Goal: Task Accomplishment & Management: Manage account settings

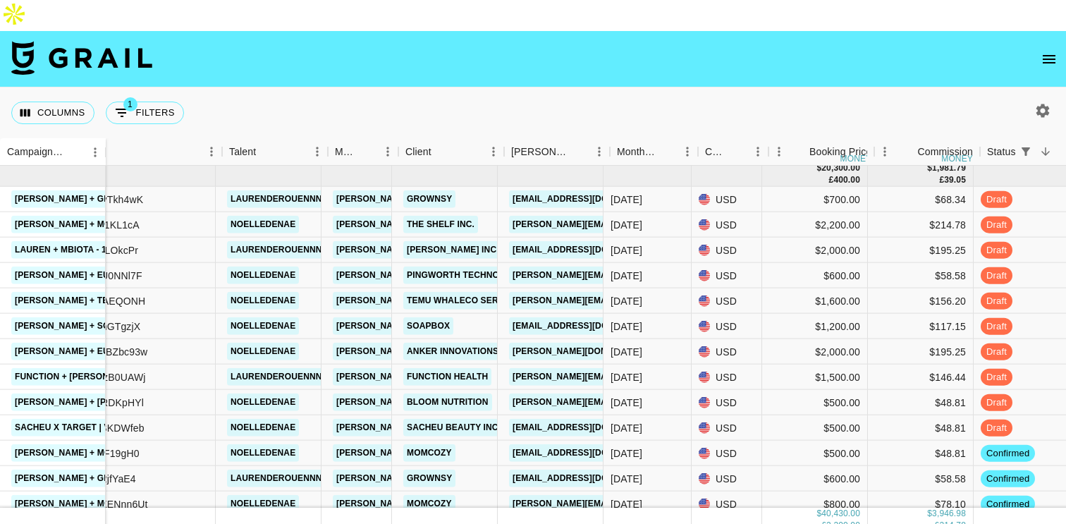
scroll to position [505, 0]
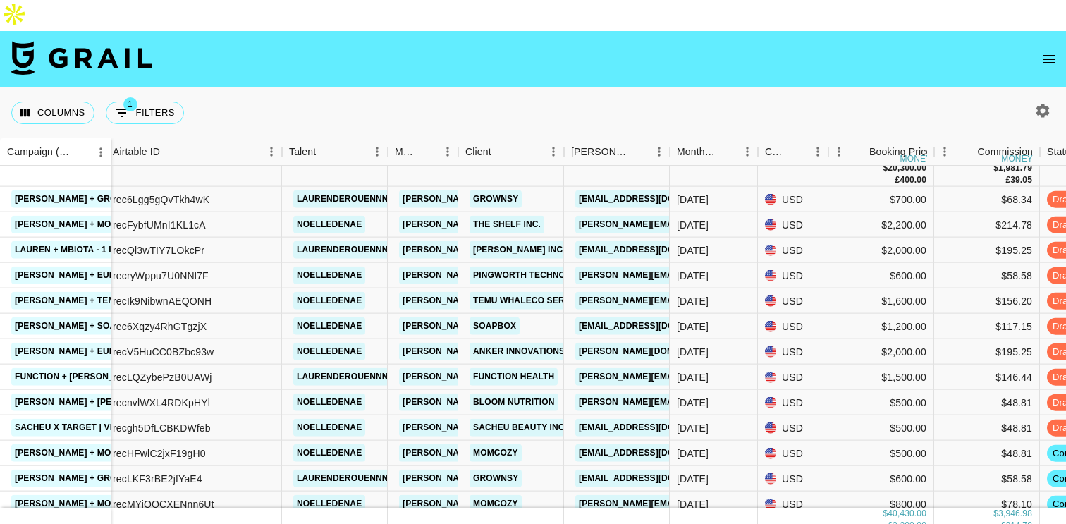
drag, startPoint x: 101, startPoint y: 123, endPoint x: 106, endPoint y: 146, distance: 22.9
click at [106, 146] on div "Campaign (Type) Airtable ID Talent Manager Client [PERSON_NAME] Month Due Curre…" at bounding box center [533, 335] width 1066 height 394
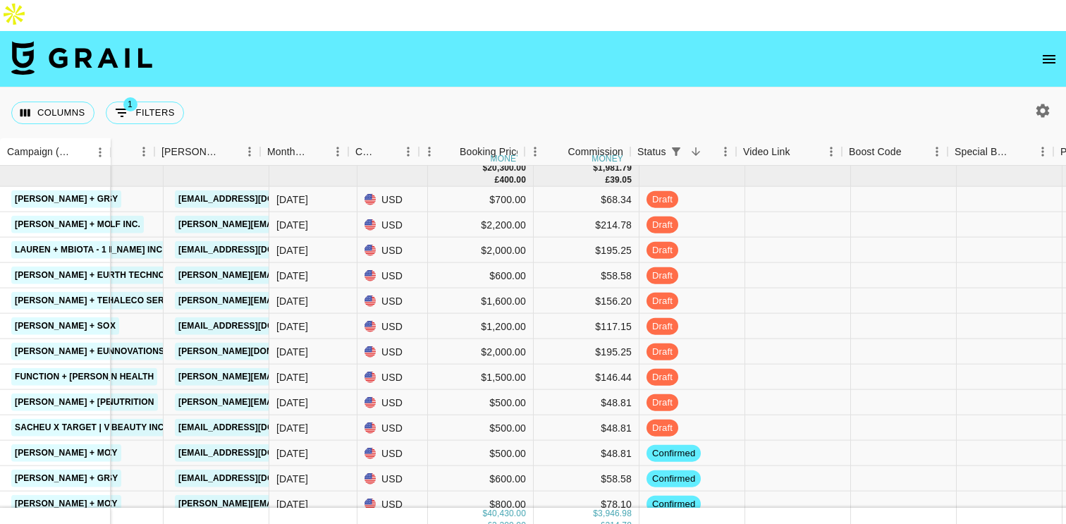
scroll to position [505, 421]
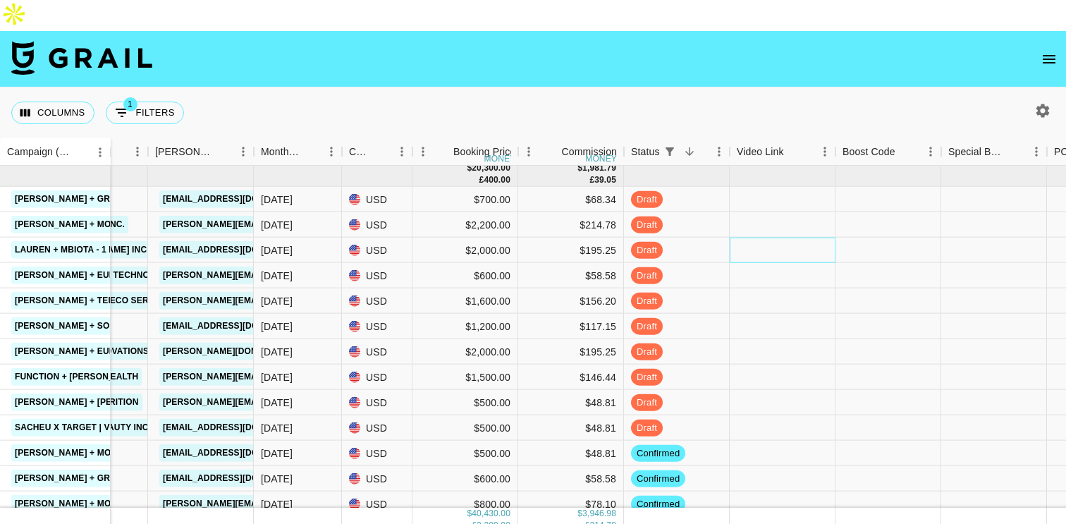
click at [755, 237] on div at bounding box center [782, 249] width 106 height 25
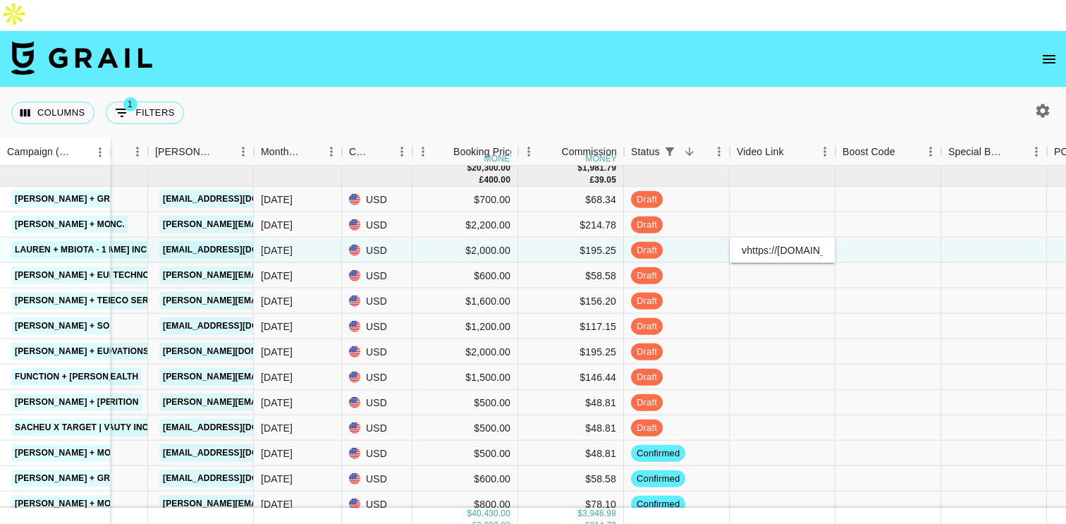
scroll to position [0, 140]
type input "vhttps://[DOMAIN_NAME][URL]"
click at [879, 237] on div at bounding box center [888, 249] width 106 height 25
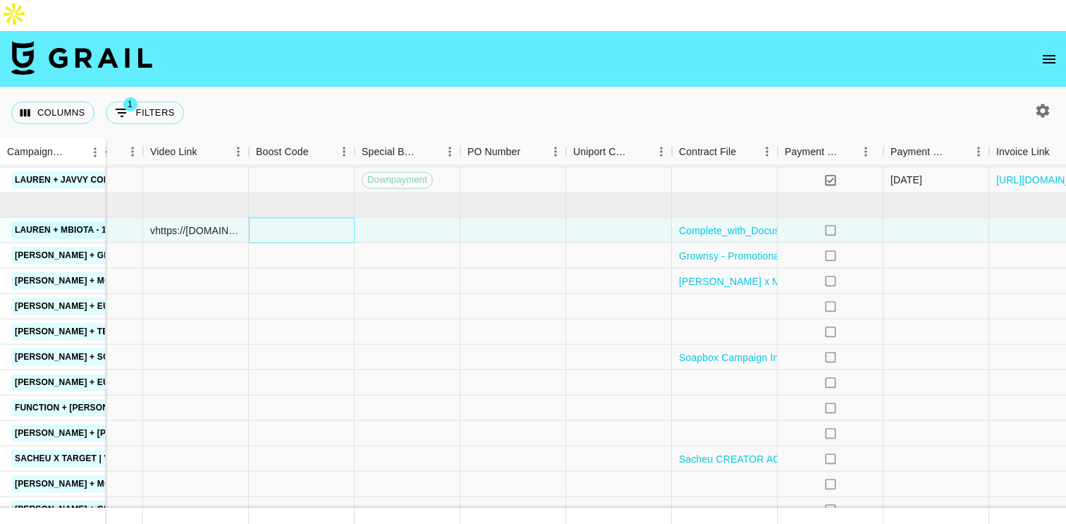
scroll to position [474, 1087]
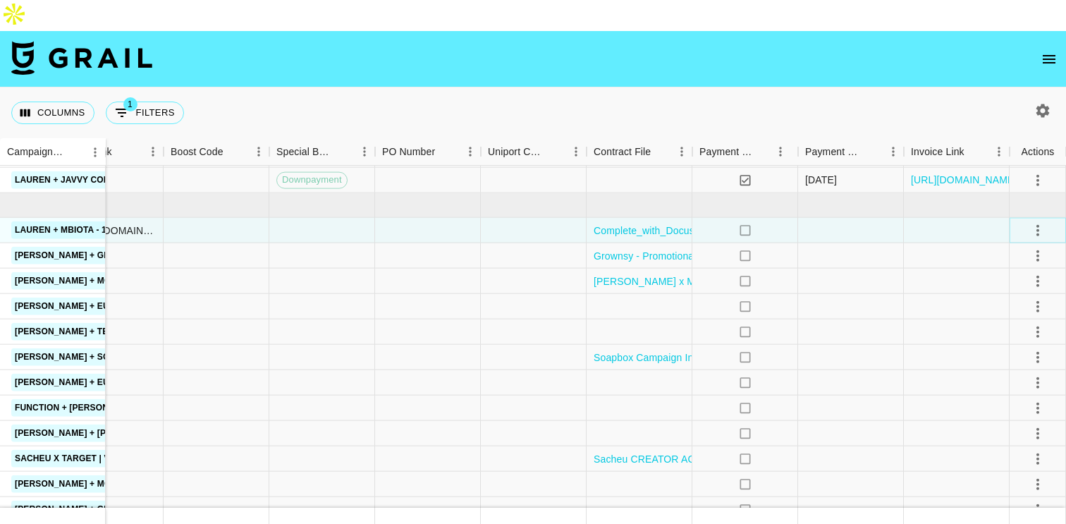
click at [1038, 221] on icon "select merge strategy" at bounding box center [1037, 229] width 17 height 17
click at [1022, 336] on div "Approve" at bounding box center [1006, 331] width 43 height 17
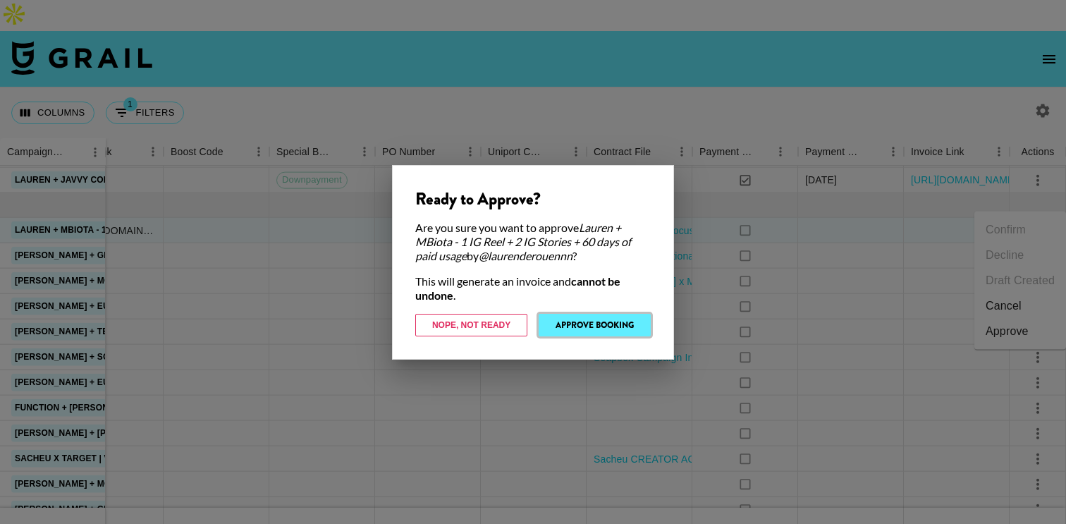
click at [605, 321] on button "Approve Booking" at bounding box center [594, 325] width 112 height 23
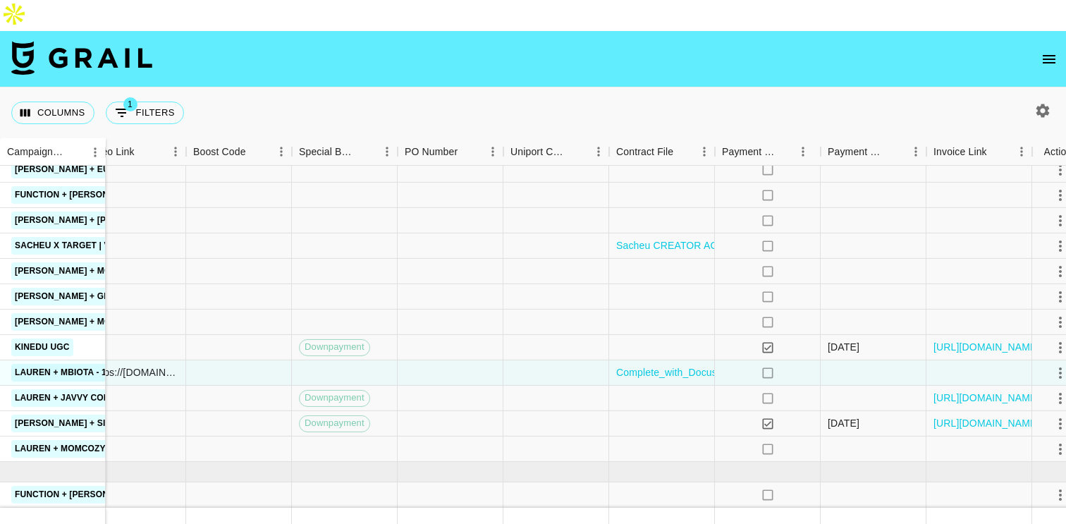
scroll to position [662, 1087]
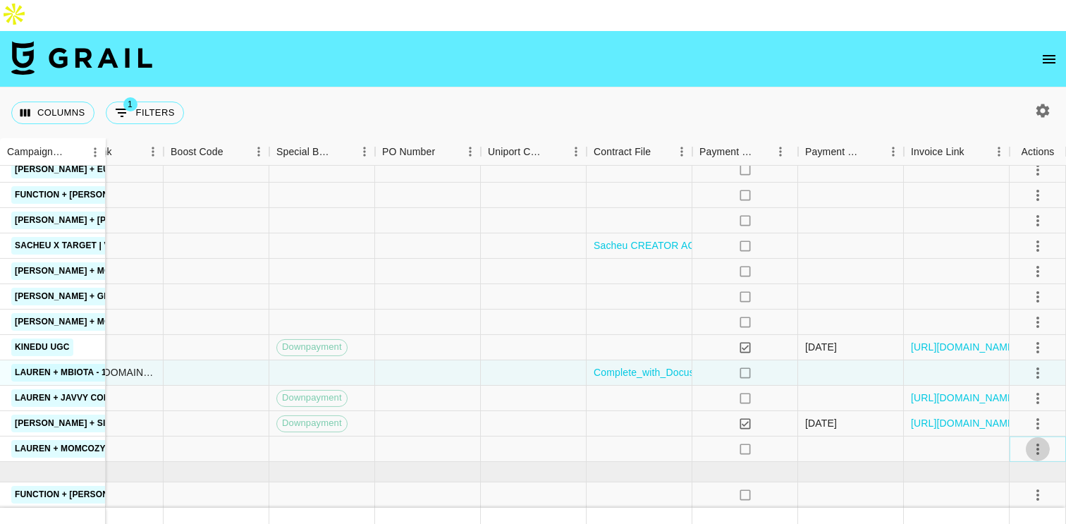
click at [1034, 440] on icon "select merge strategy" at bounding box center [1037, 448] width 17 height 17
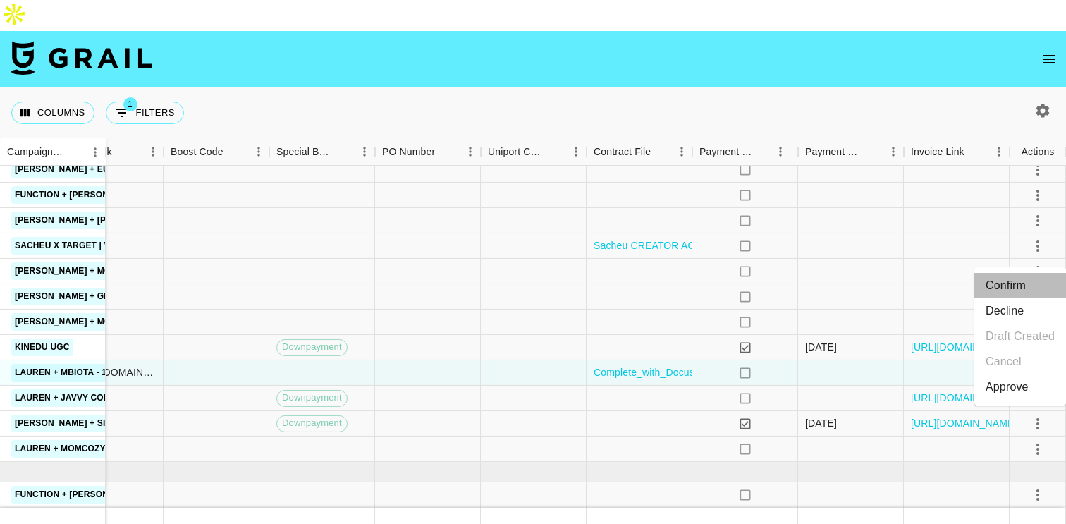
click at [1016, 288] on li "Confirm" at bounding box center [1020, 285] width 92 height 25
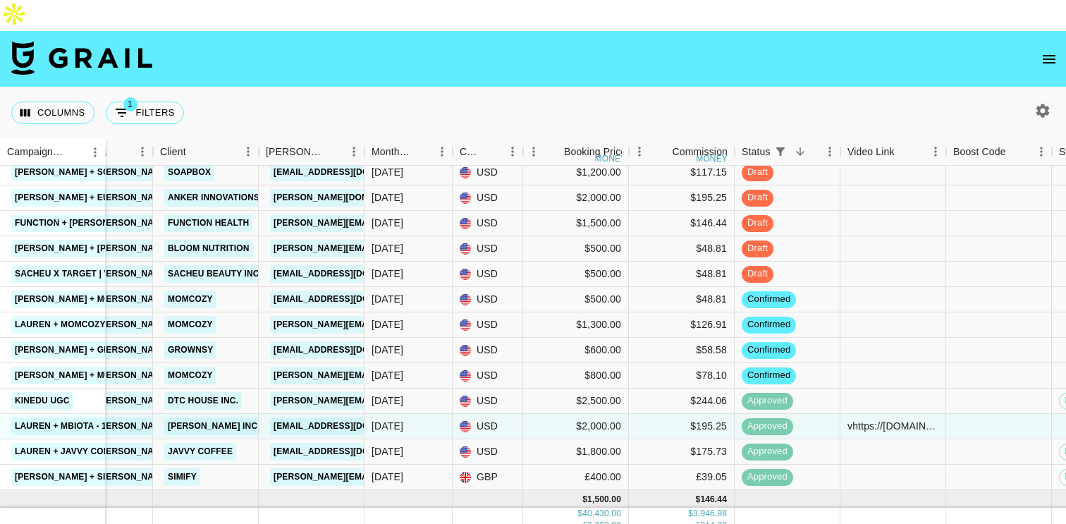
scroll to position [662, 305]
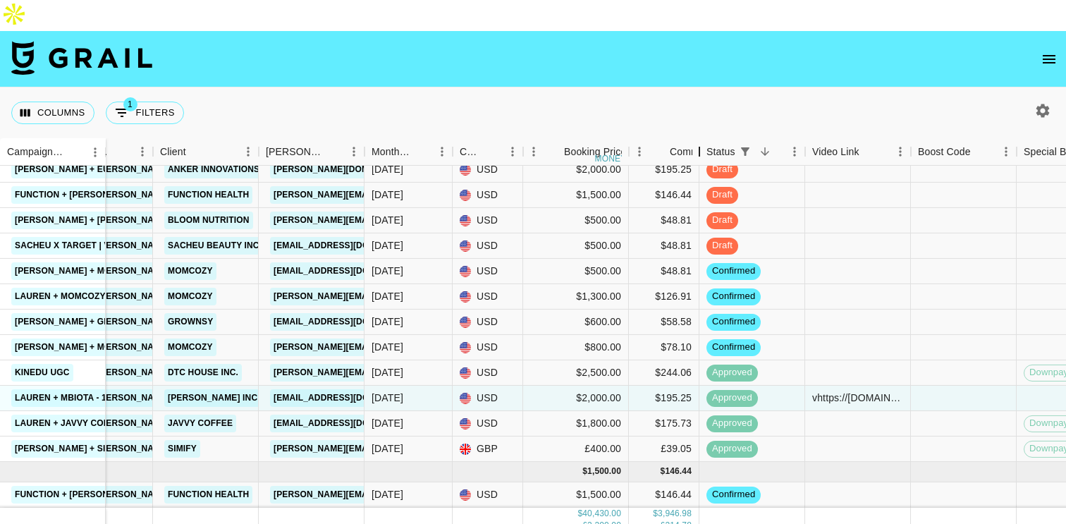
drag, startPoint x: 734, startPoint y: 129, endPoint x: 698, endPoint y: 160, distance: 46.9
click at [698, 160] on div "Campaign (Type) Airtable ID Talent Manager Client [PERSON_NAME] Month Due Curre…" at bounding box center [533, 335] width 1066 height 394
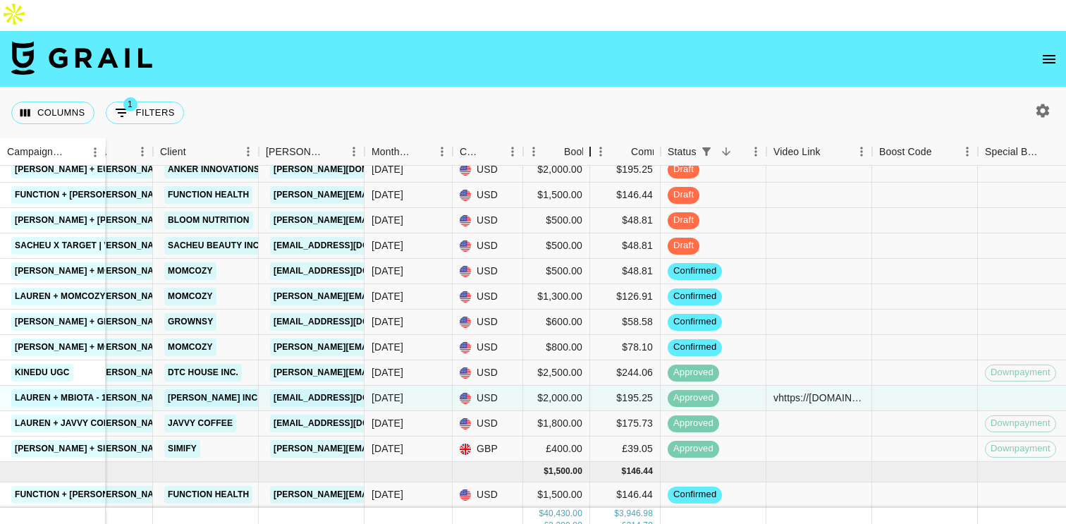
drag, startPoint x: 629, startPoint y: 123, endPoint x: 591, endPoint y: 126, distance: 38.2
click at [590, 138] on div at bounding box center [589, 151] width 17 height 27
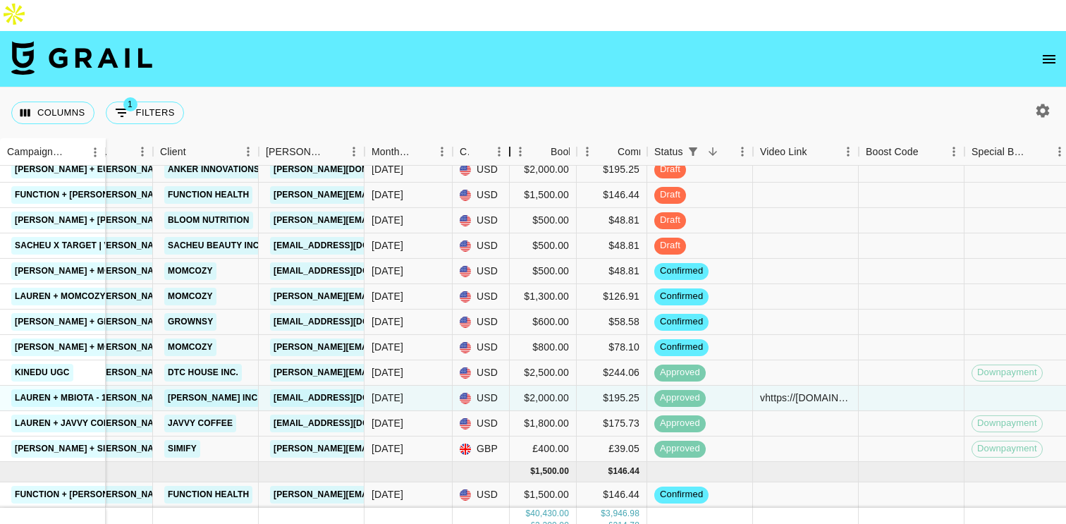
drag, startPoint x: 524, startPoint y: 124, endPoint x: 510, endPoint y: 127, distance: 13.7
click at [510, 138] on div "Currency" at bounding box center [509, 151] width 17 height 27
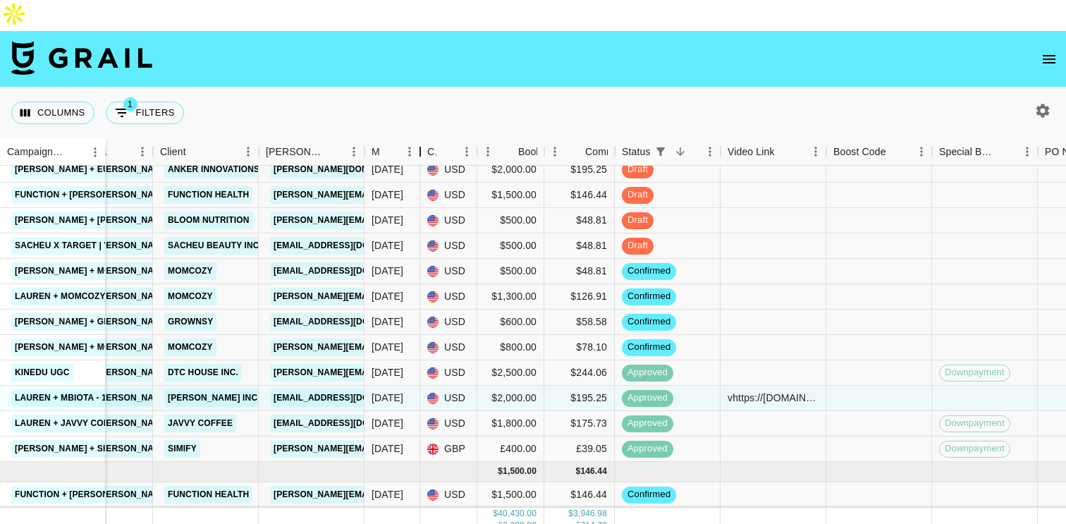
drag, startPoint x: 450, startPoint y: 119, endPoint x: 419, endPoint y: 123, distance: 32.0
click at [419, 138] on div "Month Due" at bounding box center [420, 151] width 17 height 27
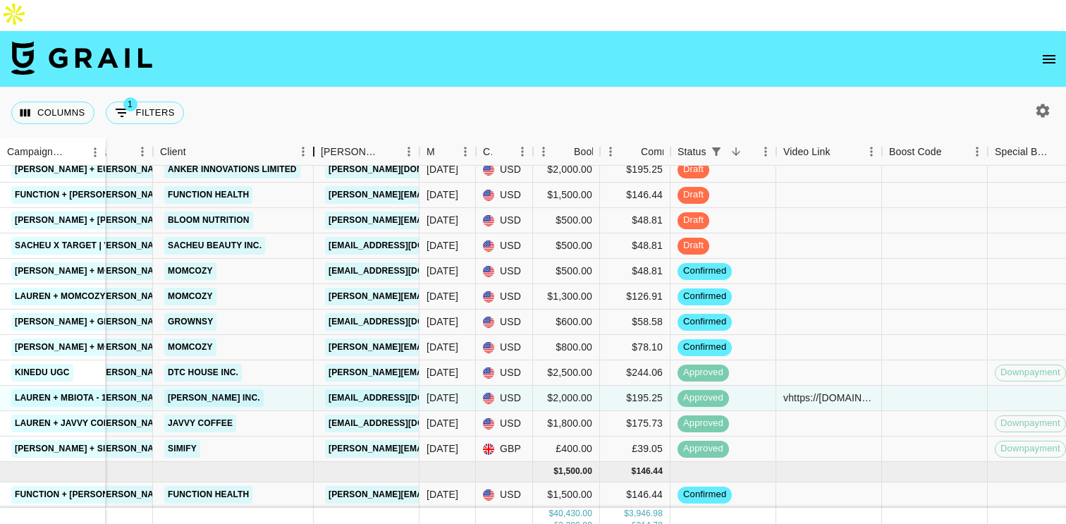
drag, startPoint x: 257, startPoint y: 119, endPoint x: 309, endPoint y: 121, distance: 52.9
click at [310, 138] on div "Client" at bounding box center [313, 151] width 17 height 27
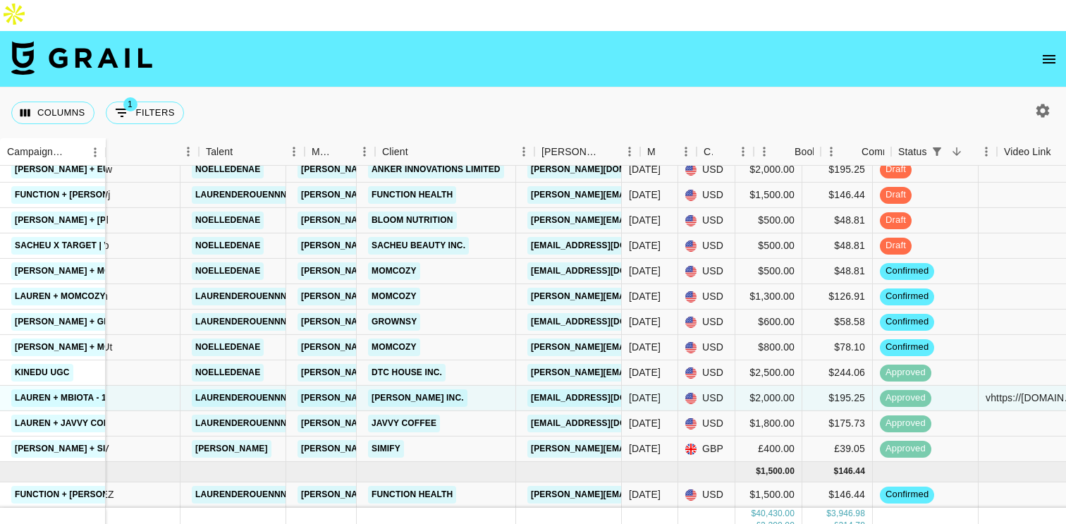
scroll to position [662, 83]
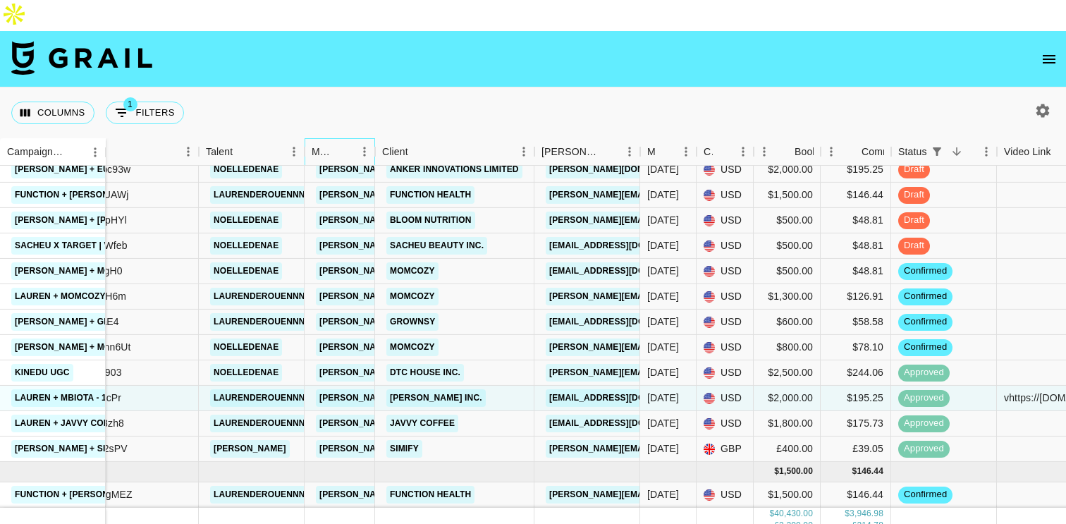
click at [368, 138] on div "Manager" at bounding box center [374, 151] width 17 height 27
click at [363, 147] on icon "Menu" at bounding box center [364, 151] width 2 height 9
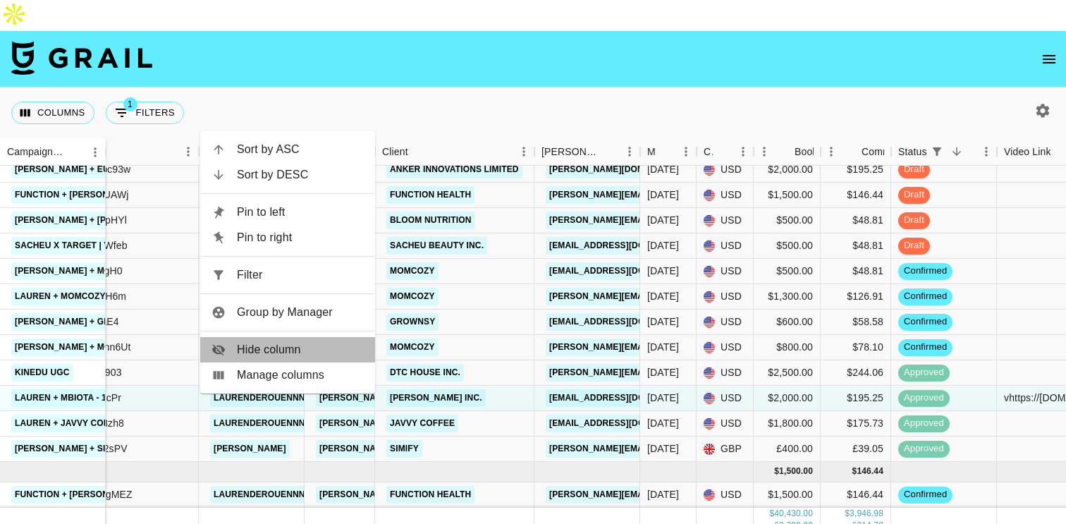
click at [297, 347] on span "Hide column" at bounding box center [300, 349] width 127 height 17
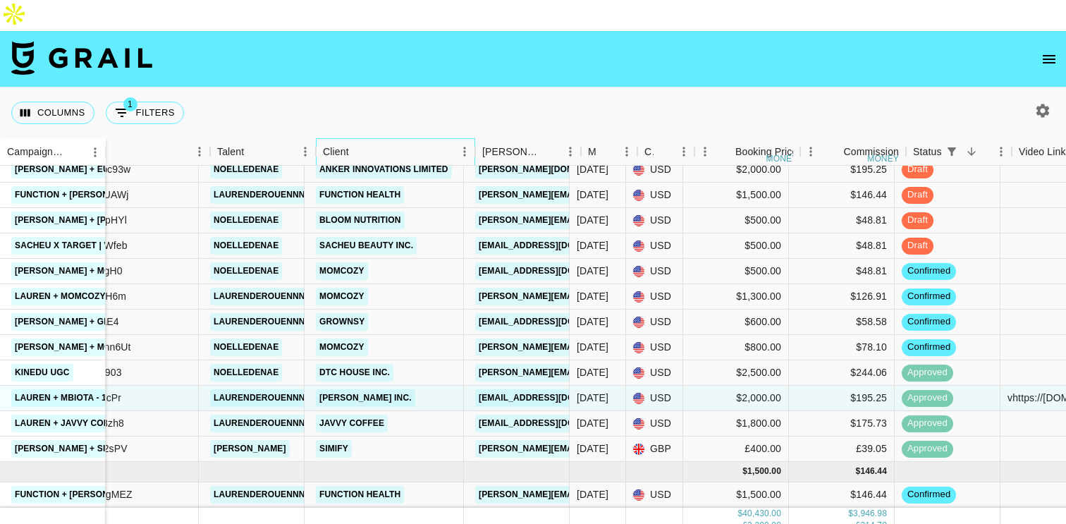
scroll to position [662, 0]
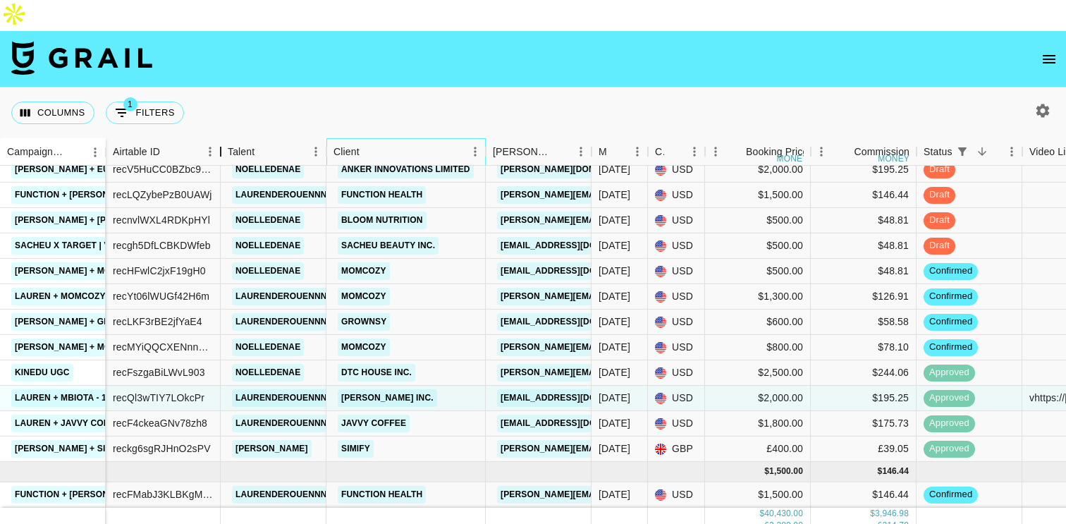
drag, startPoint x: 280, startPoint y: 123, endPoint x: 218, endPoint y: 124, distance: 61.3
click at [218, 138] on div "Airtable ID" at bounding box center [220, 151] width 17 height 27
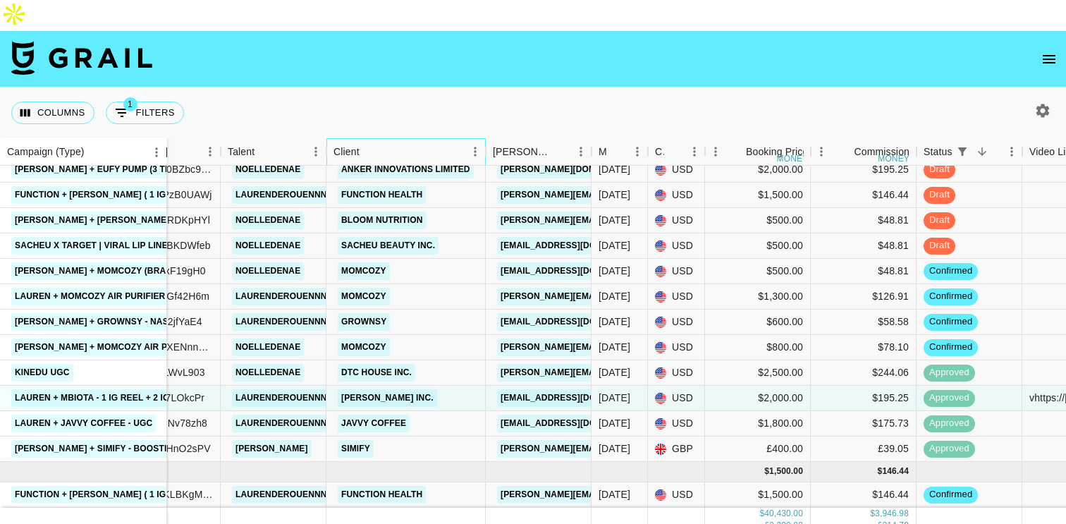
drag, startPoint x: 104, startPoint y: 116, endPoint x: 165, endPoint y: 143, distance: 66.9
click at [165, 143] on div "Campaign (Type) Airtable ID Talent Client [PERSON_NAME] Month Due Currency Book…" at bounding box center [533, 335] width 1066 height 394
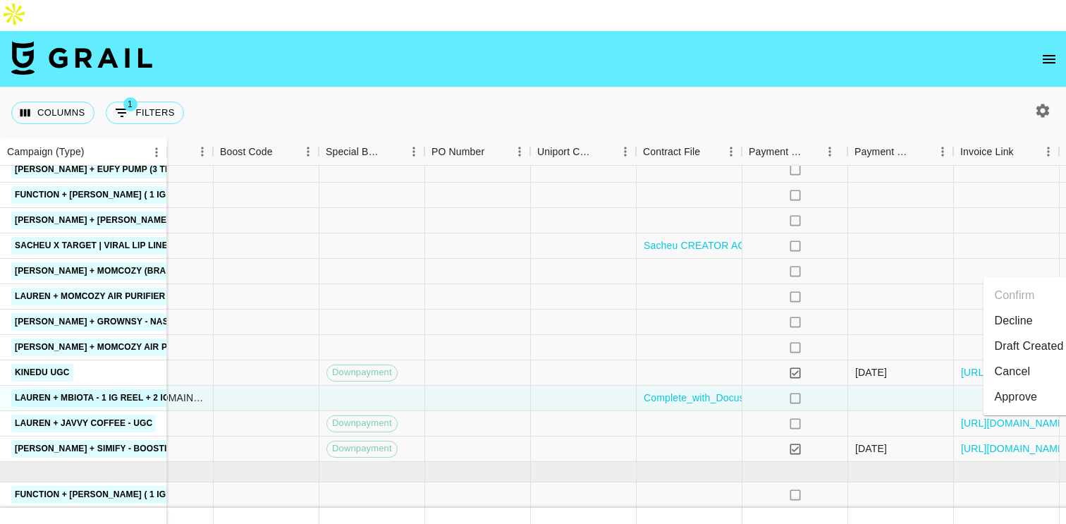
scroll to position [662, 1025]
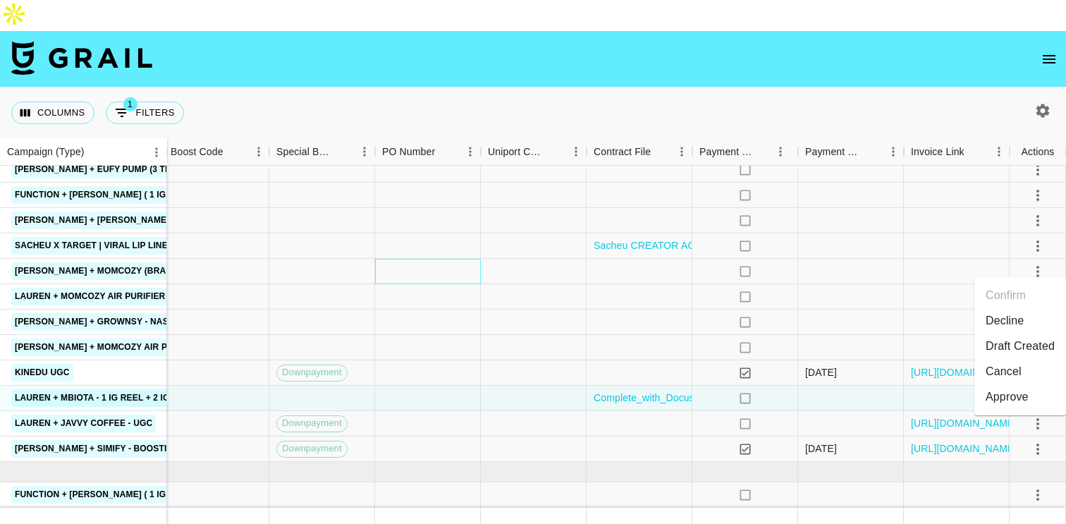
click at [453, 259] on div at bounding box center [428, 271] width 106 height 25
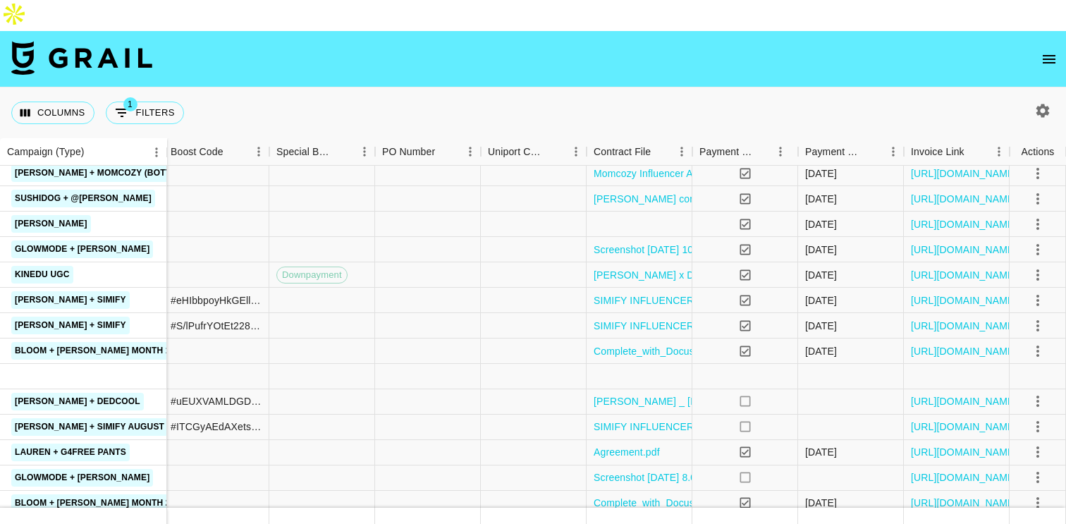
scroll to position [0, 1025]
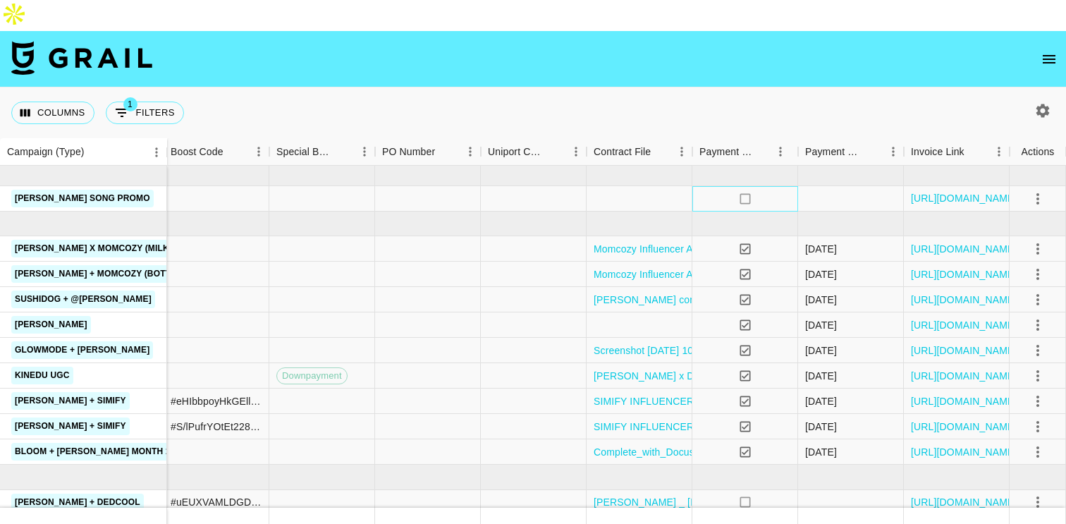
click at [743, 192] on icon "no" at bounding box center [745, 199] width 14 height 14
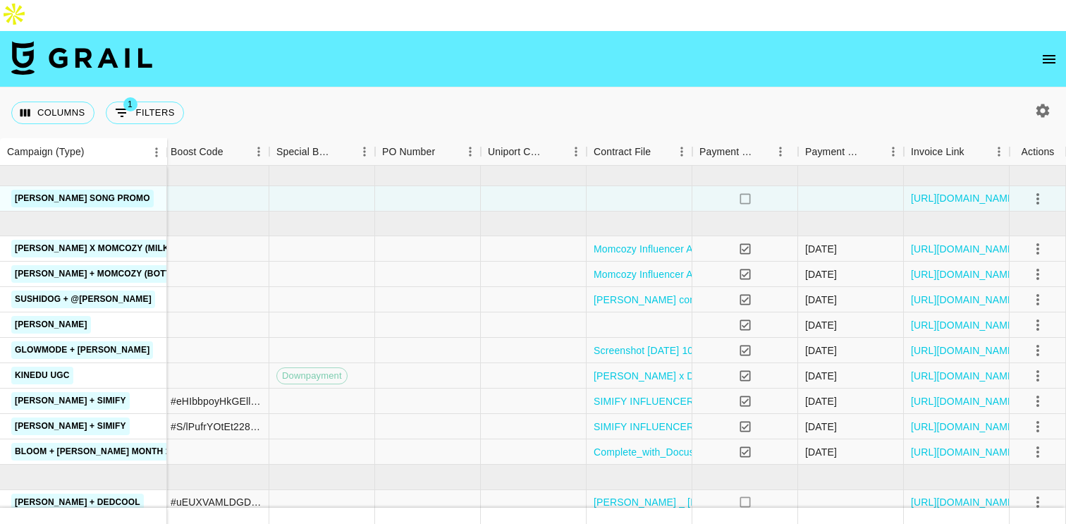
click at [622, 87] on div "Columns 1 Filters + Booking" at bounding box center [533, 112] width 1066 height 51
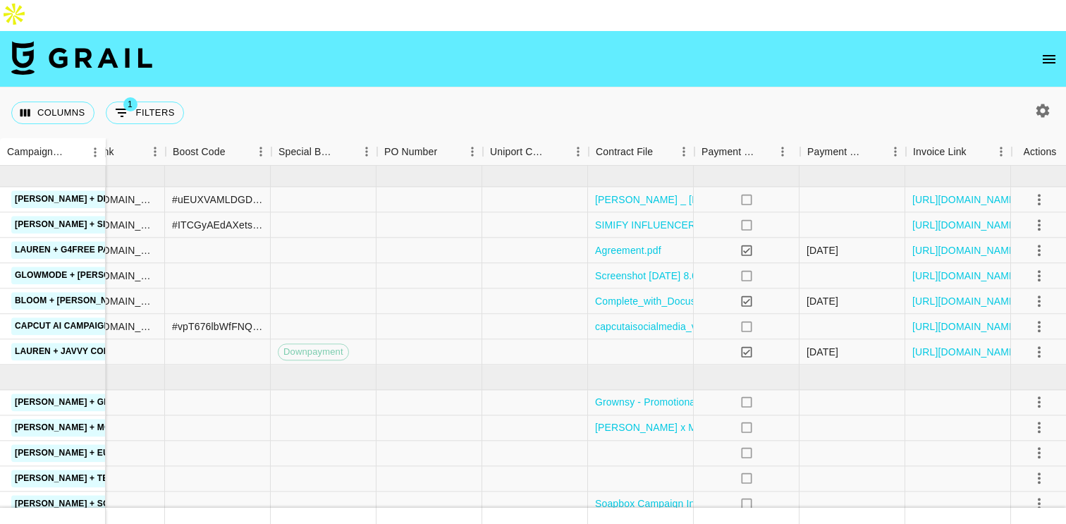
scroll to position [304, 1015]
click at [927, 191] on link "[URL][DOMAIN_NAME]" at bounding box center [966, 198] width 106 height 14
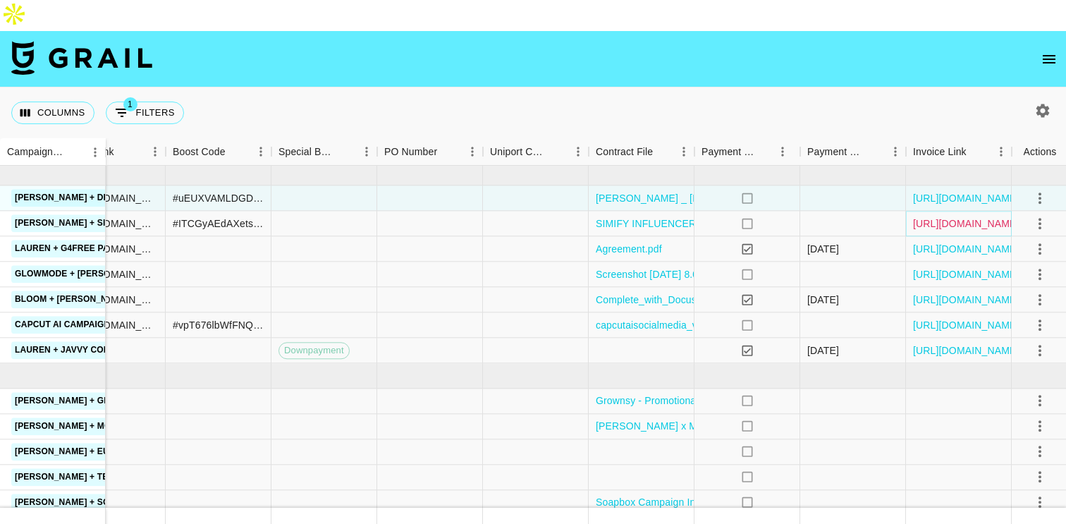
click at [940, 216] on link "[URL][DOMAIN_NAME]" at bounding box center [966, 223] width 106 height 14
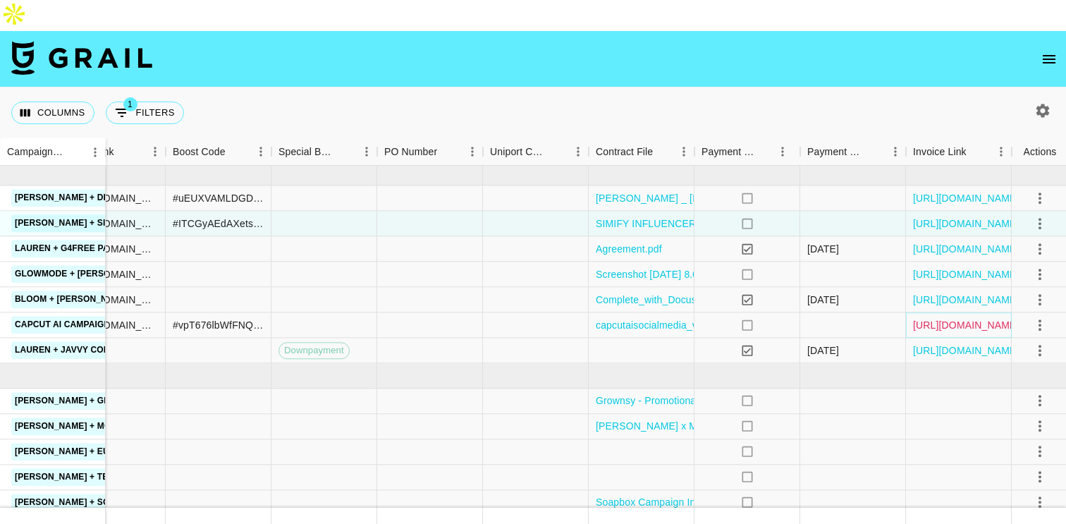
click at [940, 318] on link "[URL][DOMAIN_NAME]" at bounding box center [966, 325] width 106 height 14
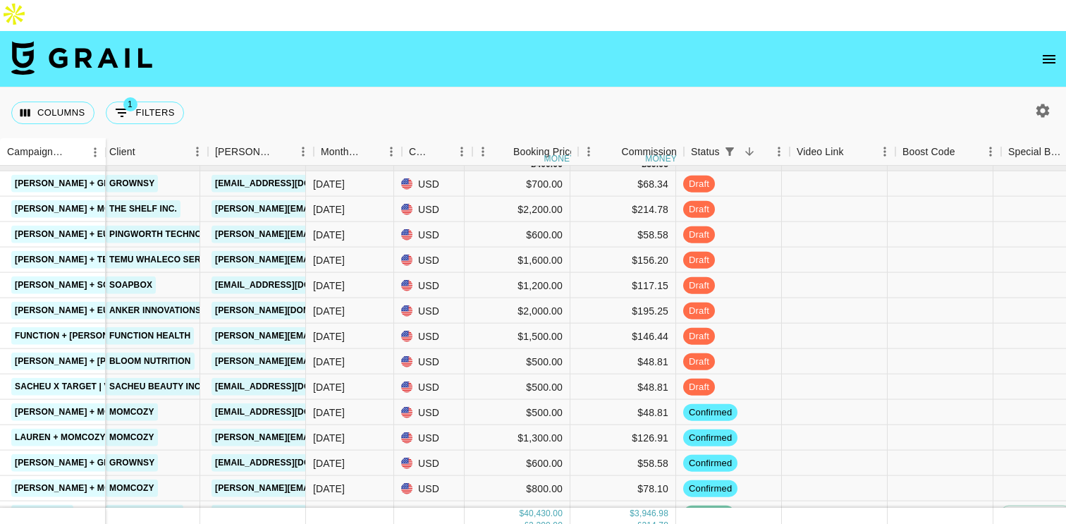
scroll to position [521, 302]
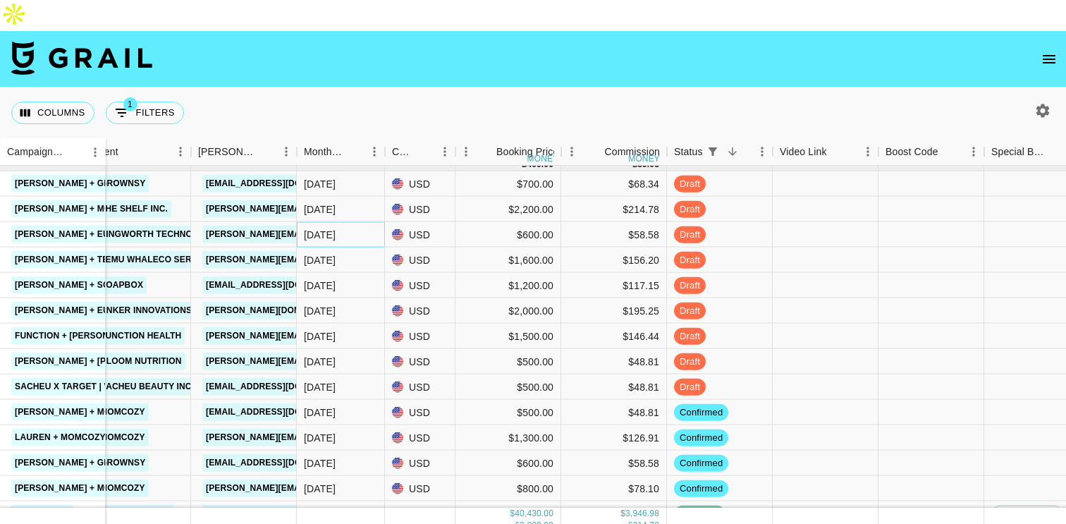
click at [335, 222] on div "[DATE]" at bounding box center [341, 234] width 88 height 25
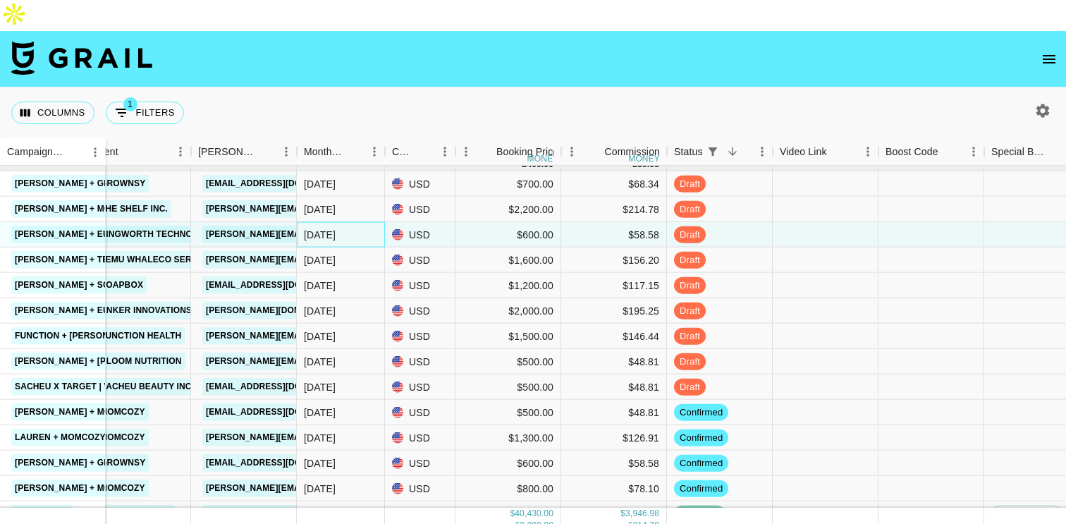
click at [321, 227] on div "[DATE]" at bounding box center [320, 234] width 32 height 14
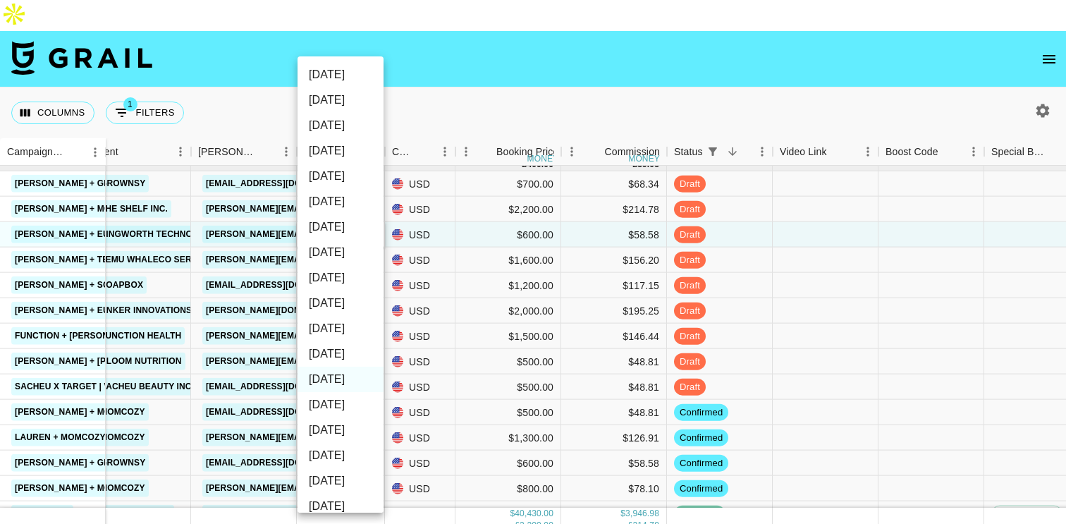
click at [348, 355] on li "[DATE]" at bounding box center [340, 353] width 86 height 25
type input "[DATE]"
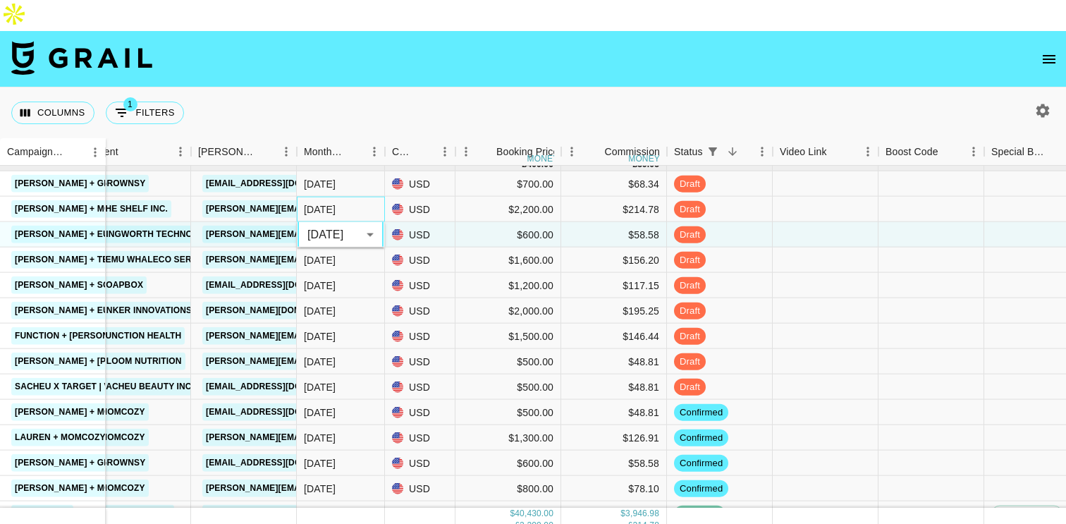
click at [345, 197] on div "[DATE]" at bounding box center [341, 209] width 88 height 25
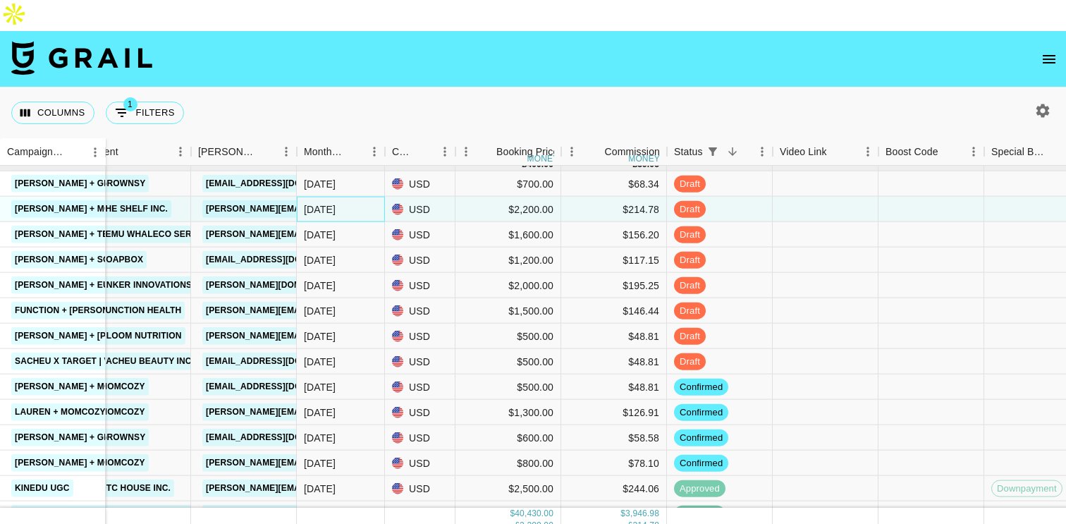
click at [326, 202] on div "[DATE]" at bounding box center [320, 209] width 32 height 14
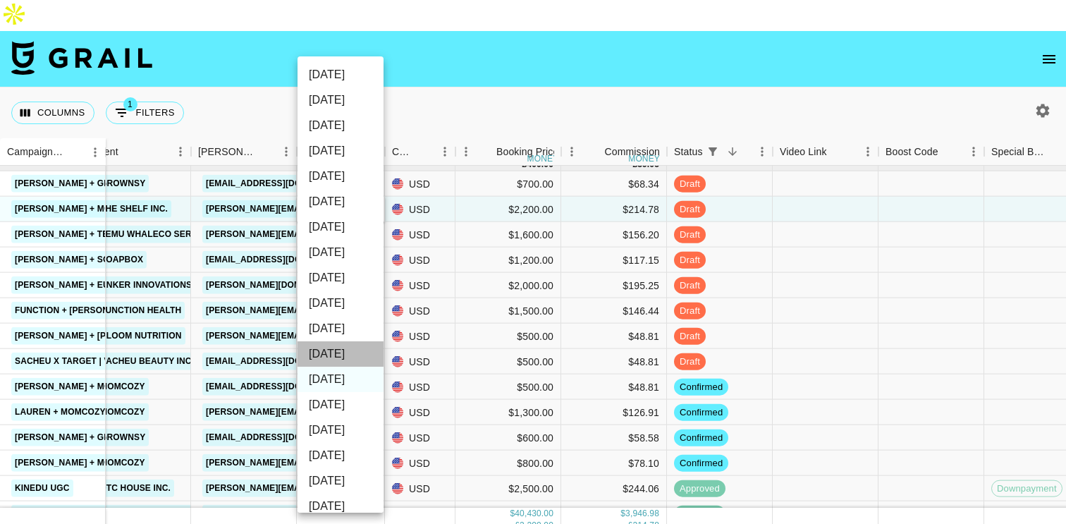
click at [340, 354] on li "[DATE]" at bounding box center [340, 353] width 86 height 25
type input "[DATE]"
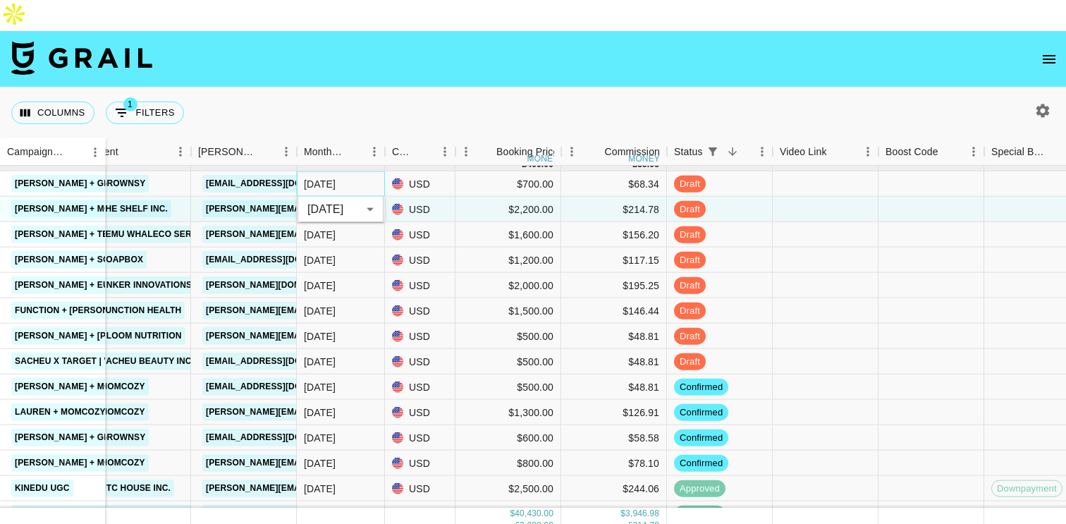
click at [345, 171] on div "[DATE]" at bounding box center [341, 183] width 88 height 25
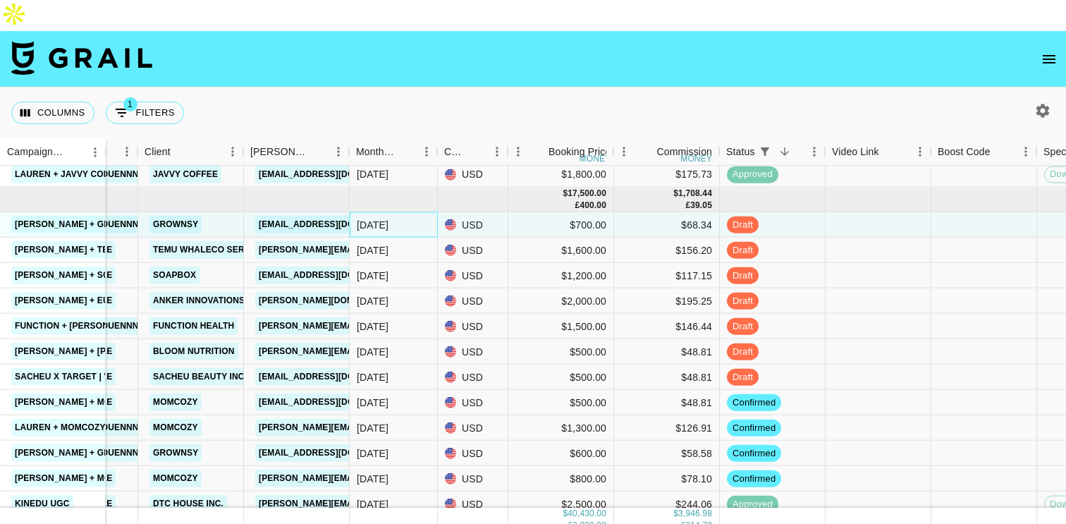
scroll to position [480, 242]
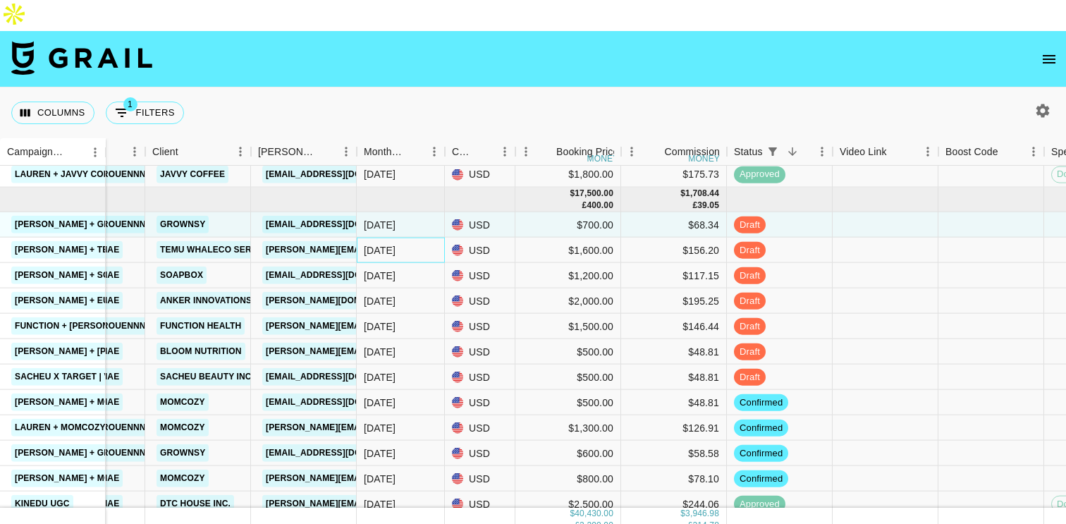
click at [388, 242] on div "[DATE]" at bounding box center [380, 249] width 32 height 14
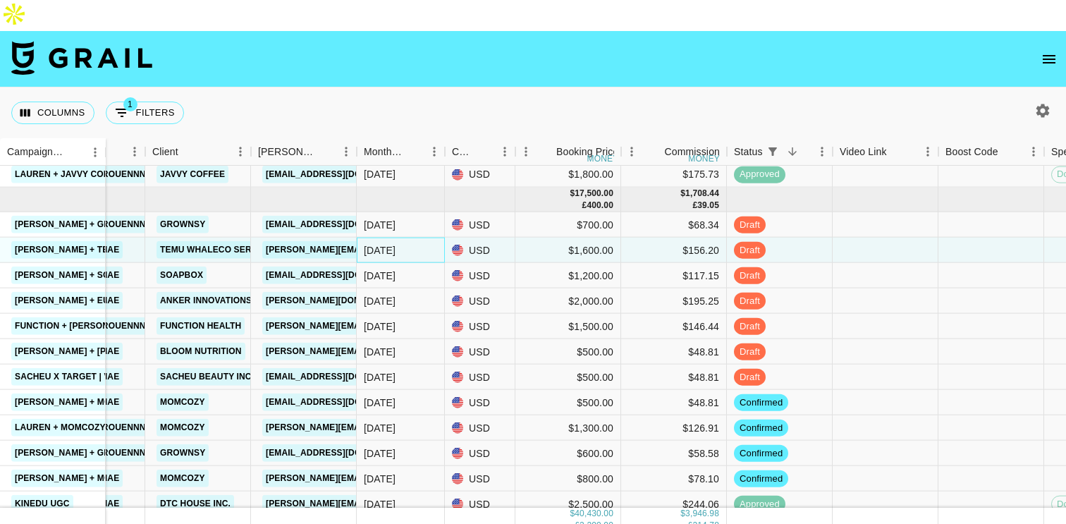
click at [388, 242] on div "[DATE]" at bounding box center [380, 249] width 32 height 14
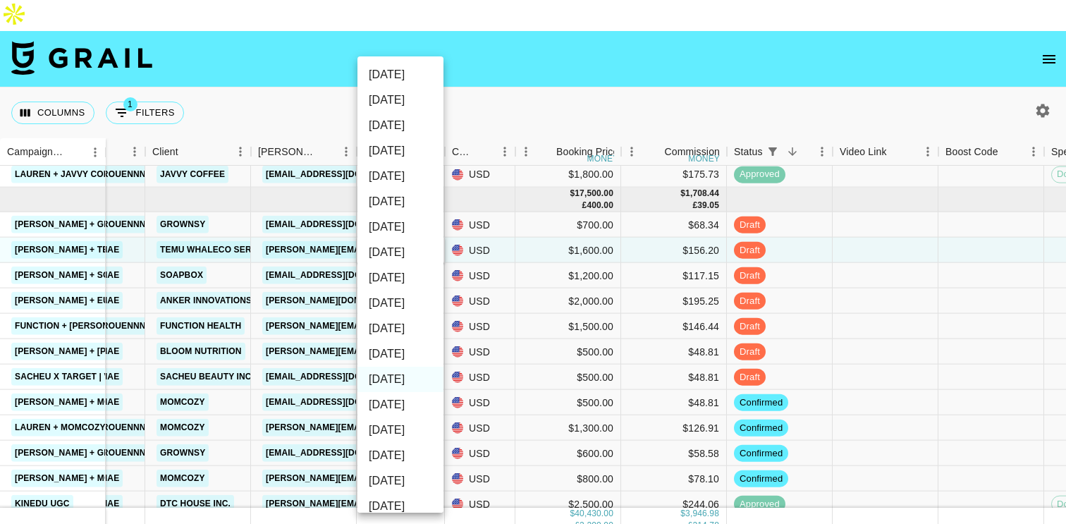
click at [395, 351] on li "[DATE]" at bounding box center [400, 353] width 86 height 25
type input "[DATE]"
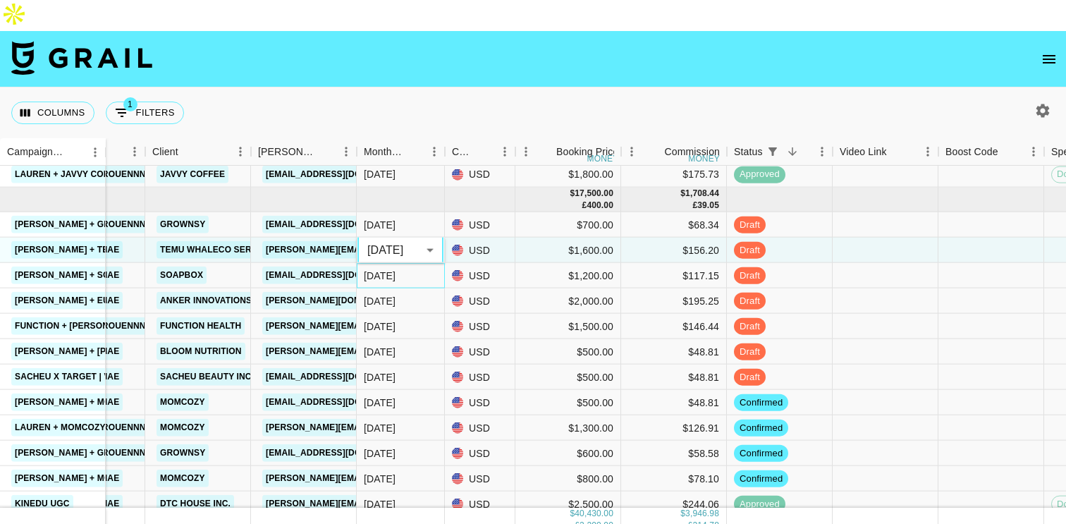
click at [403, 263] on div "[DATE]" at bounding box center [401, 275] width 88 height 25
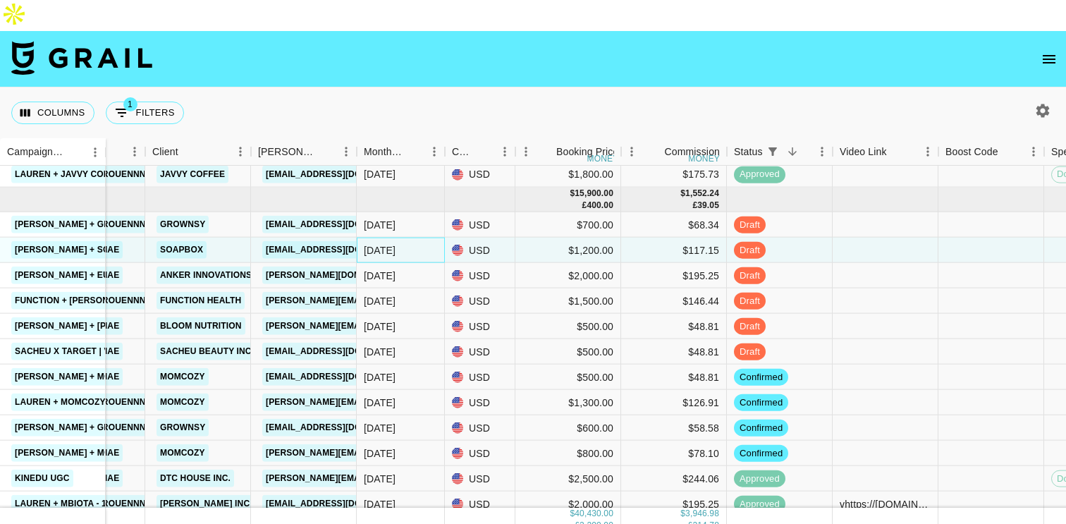
click at [385, 242] on div "[DATE]" at bounding box center [380, 249] width 32 height 14
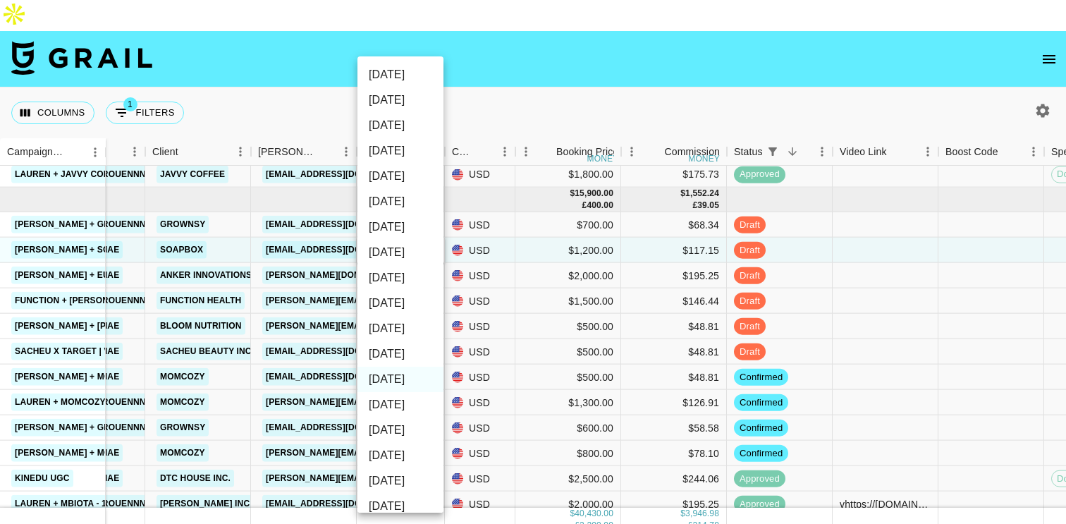
click at [397, 352] on li "[DATE]" at bounding box center [400, 353] width 86 height 25
type input "[DATE]"
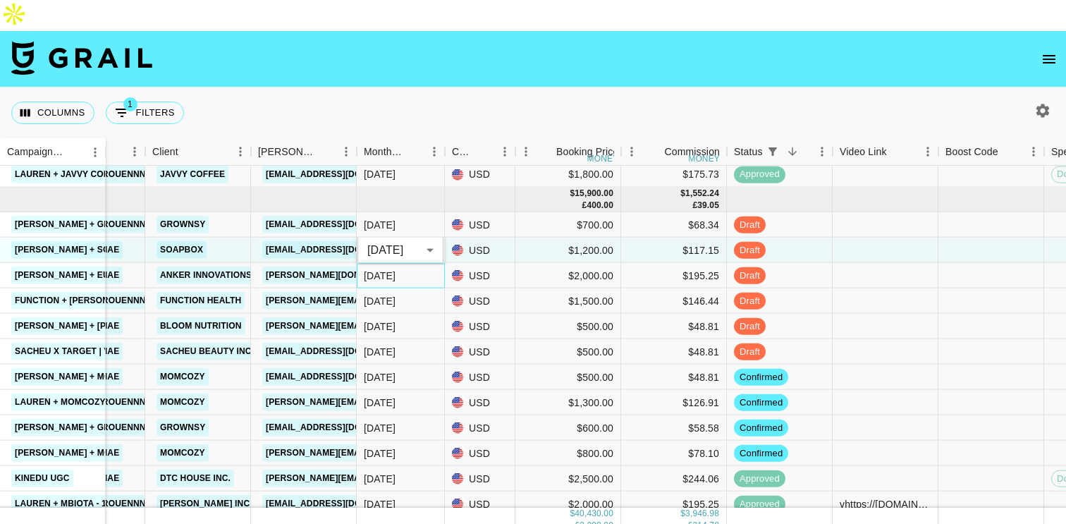
click at [421, 263] on div "[DATE]" at bounding box center [401, 275] width 88 height 25
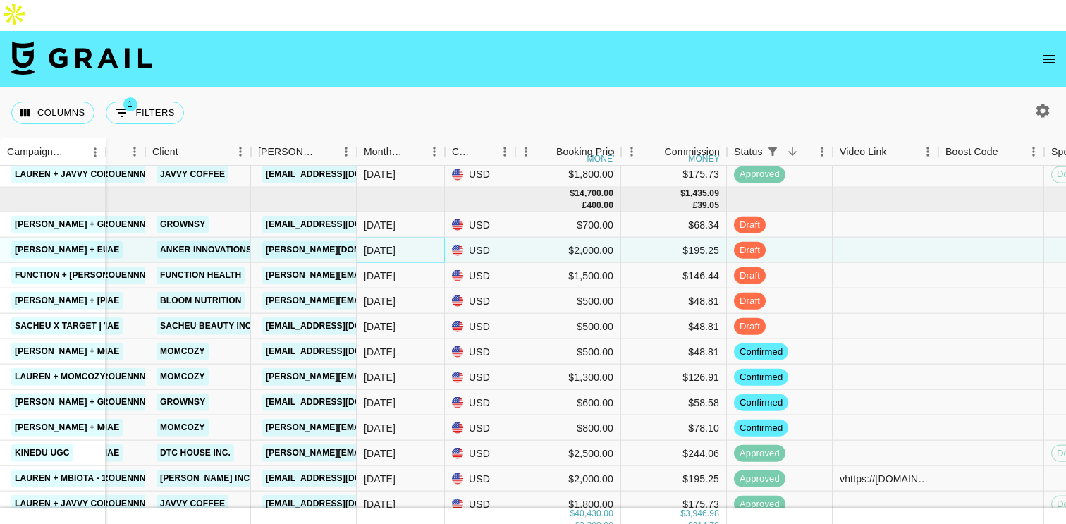
scroll to position [489, 242]
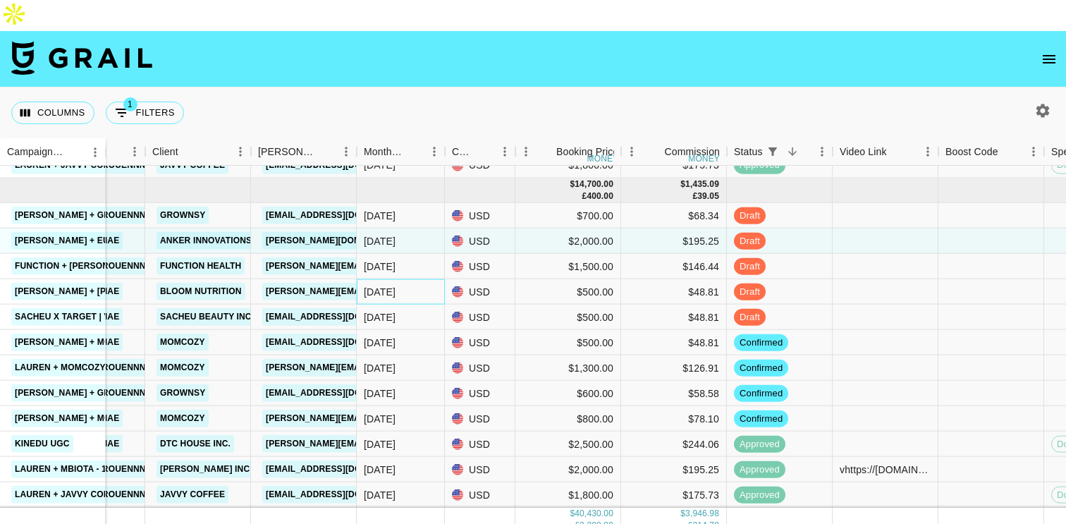
click at [393, 284] on div "[DATE]" at bounding box center [380, 291] width 32 height 14
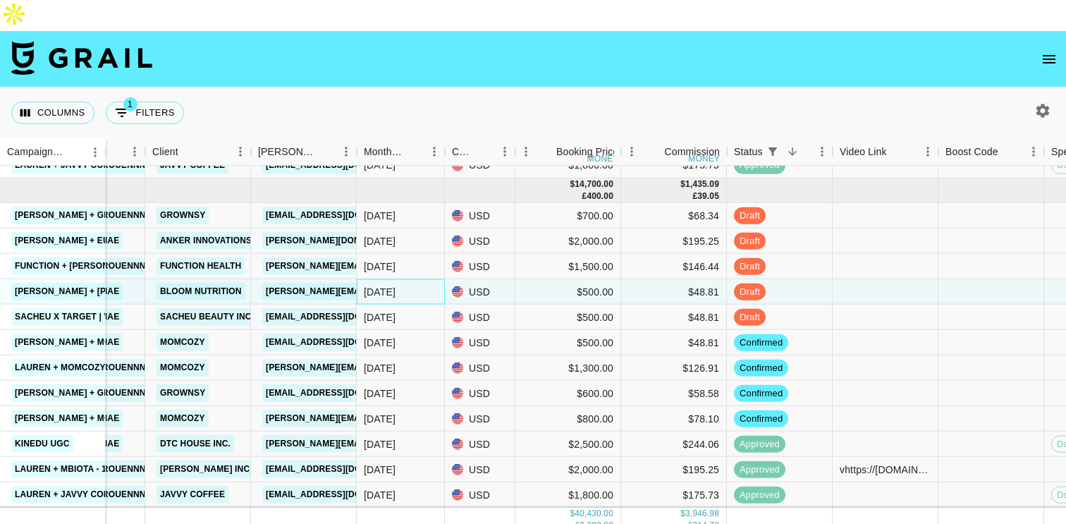
click at [393, 284] on div "[DATE]" at bounding box center [380, 291] width 32 height 14
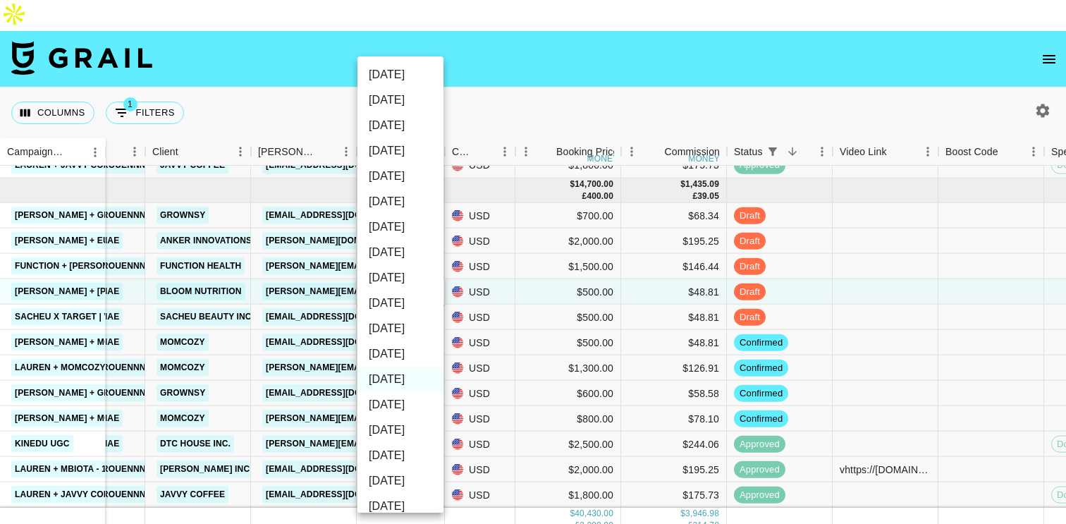
click at [399, 352] on li "[DATE]" at bounding box center [400, 353] width 86 height 25
type input "[DATE]"
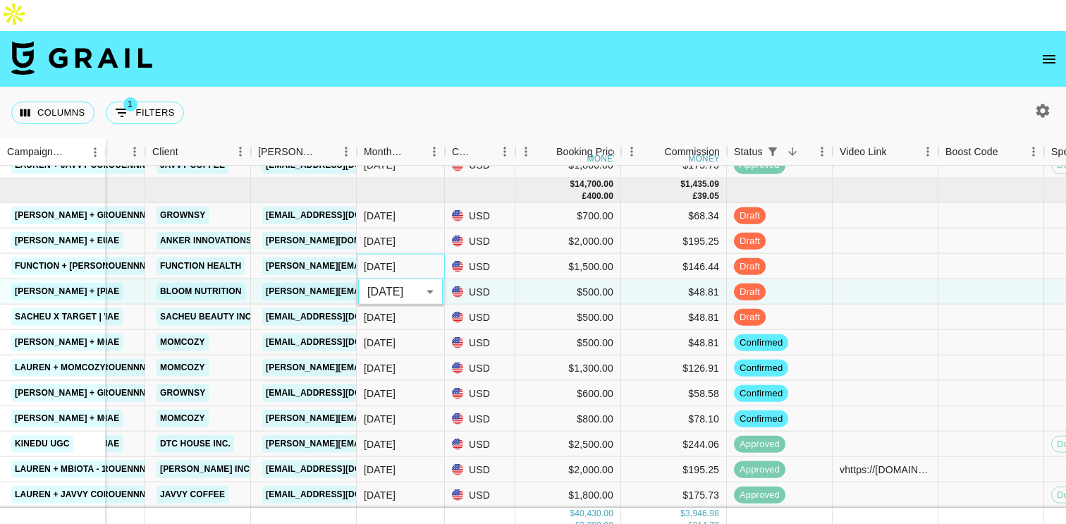
click at [440, 254] on div "[DATE]" at bounding box center [401, 266] width 88 height 25
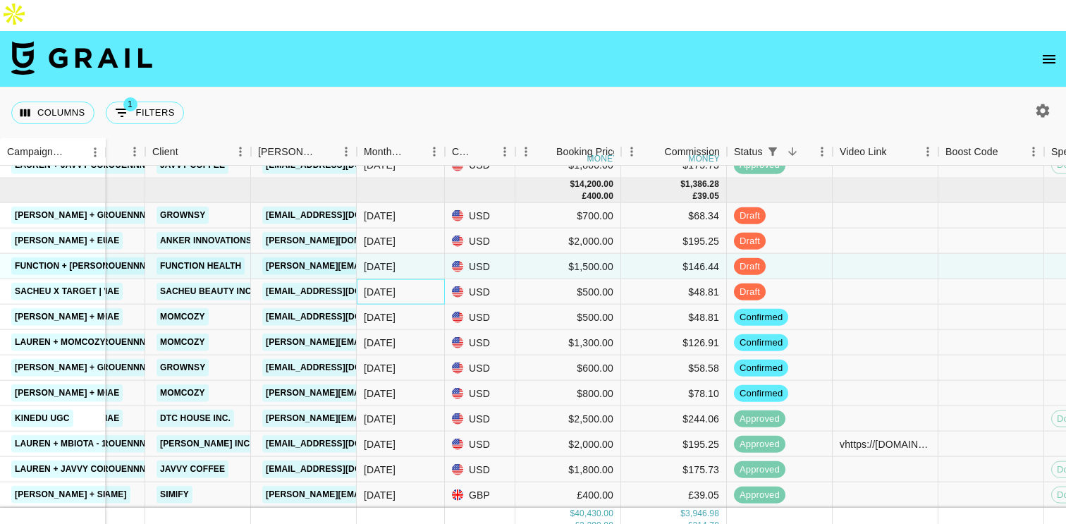
click at [385, 284] on div "[DATE]" at bounding box center [380, 291] width 32 height 14
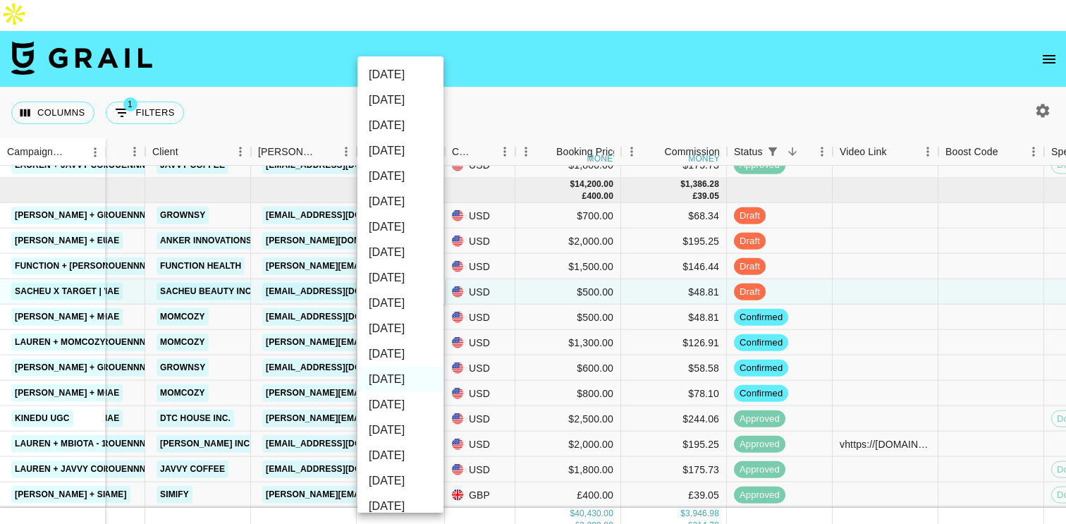
click at [388, 354] on li "[DATE]" at bounding box center [400, 353] width 86 height 25
type input "[DATE]"
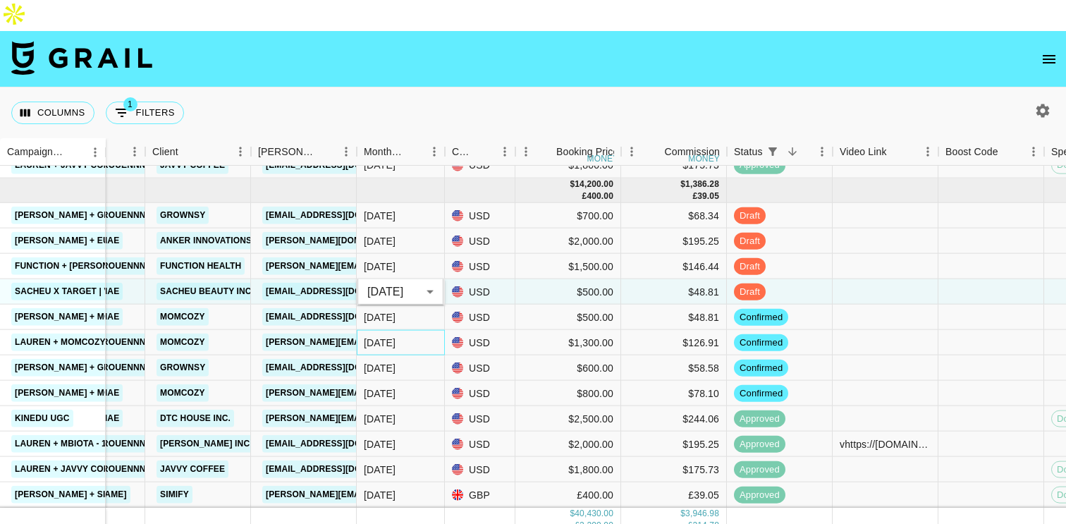
click at [436, 330] on div "[DATE]" at bounding box center [401, 342] width 88 height 25
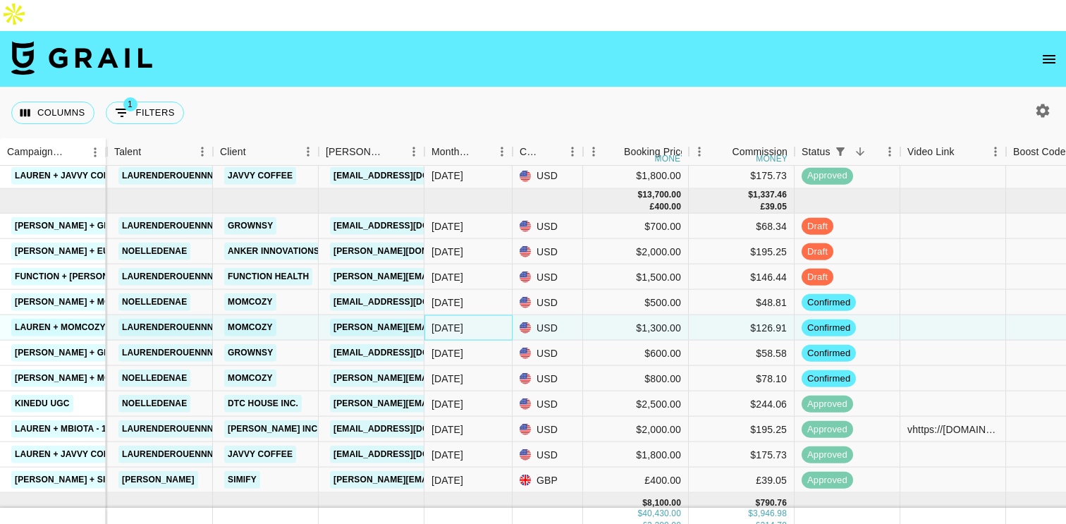
scroll to position [476, 172]
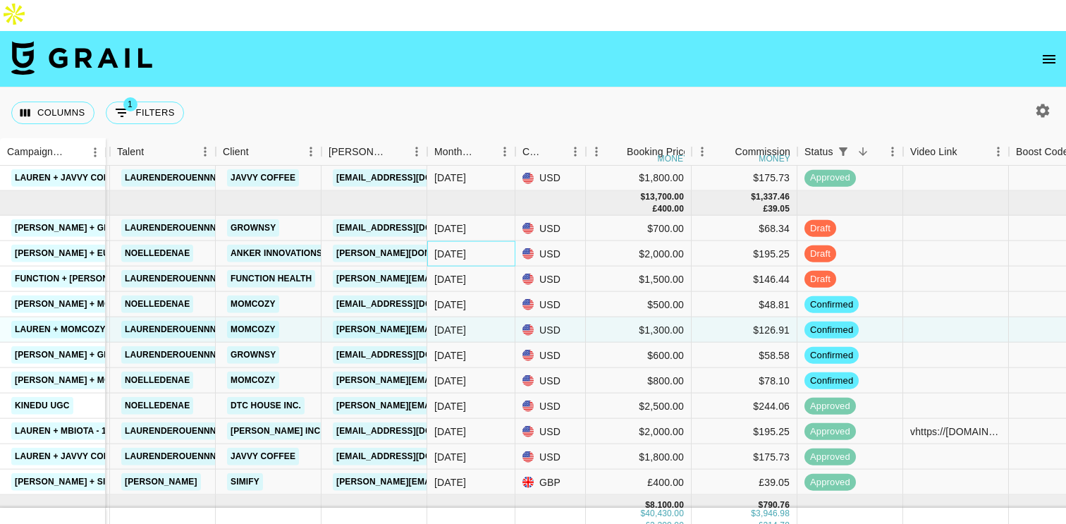
click at [468, 241] on div "[DATE]" at bounding box center [471, 253] width 88 height 25
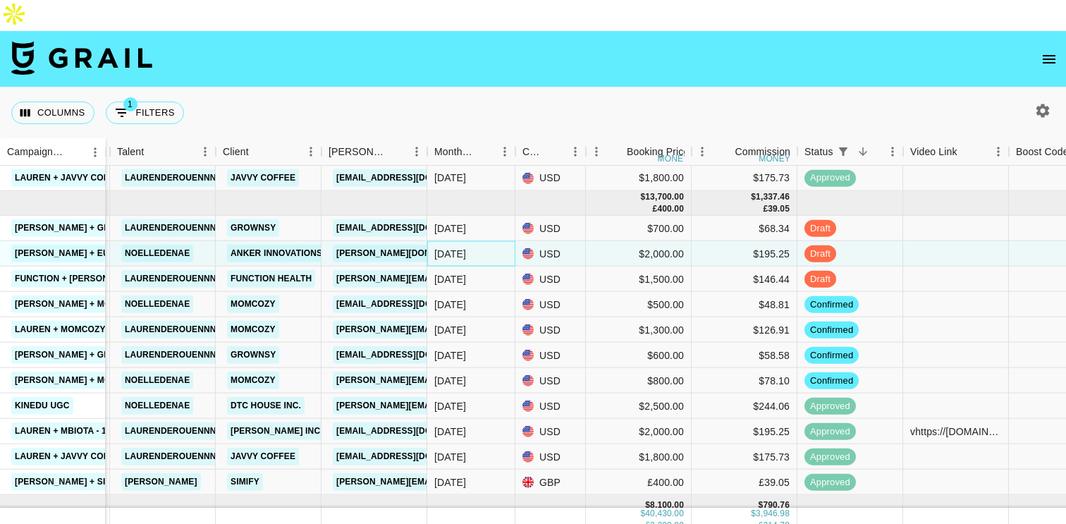
click at [468, 241] on div "[DATE]" at bounding box center [471, 253] width 88 height 25
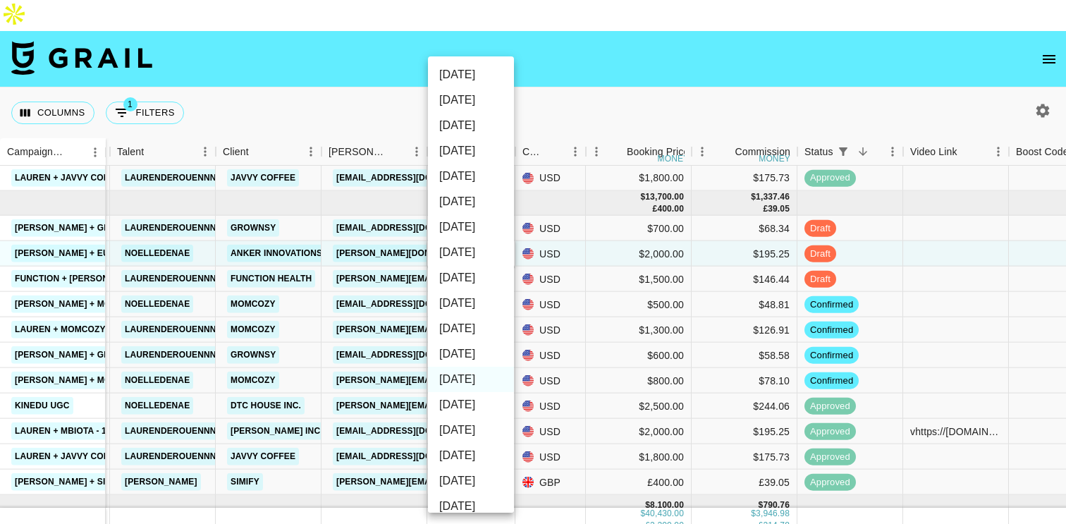
click at [480, 347] on li "[DATE]" at bounding box center [471, 353] width 86 height 25
type input "[DATE]"
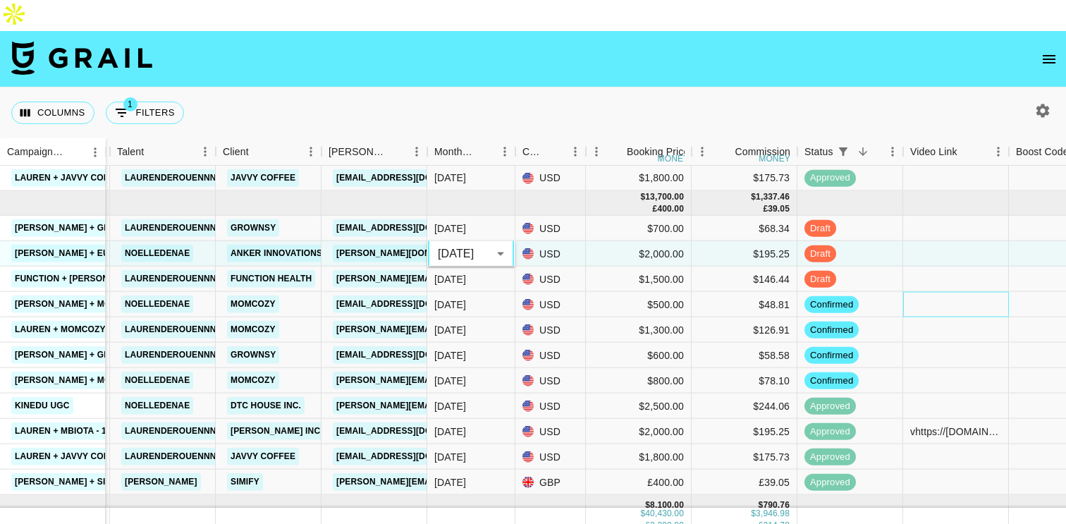
click at [920, 292] on div at bounding box center [956, 304] width 106 height 25
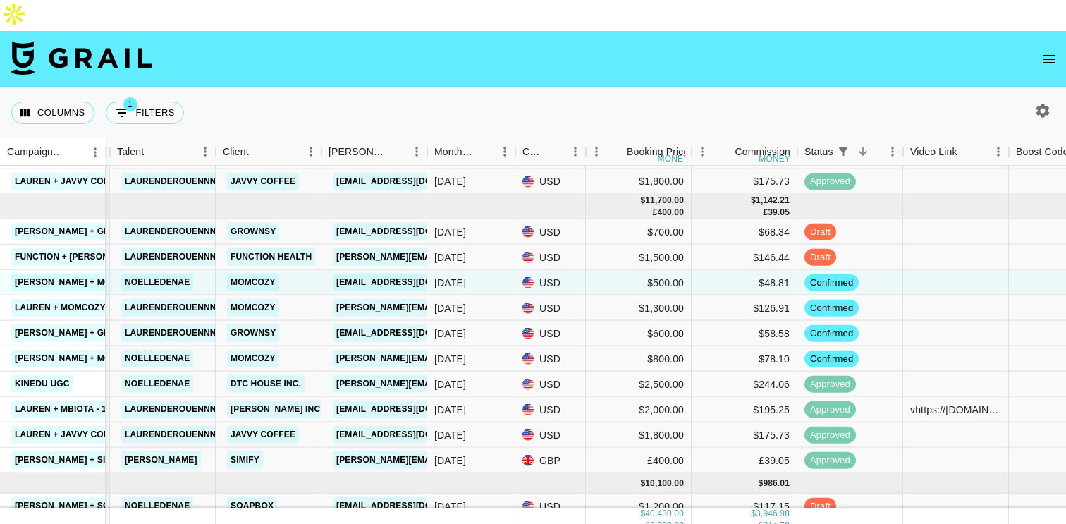
scroll to position [474, 172]
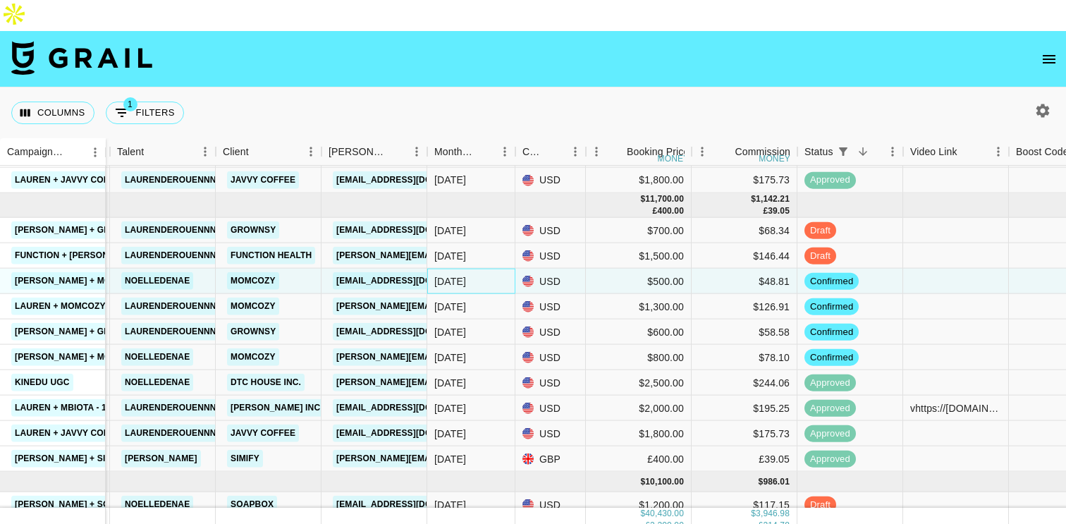
click at [462, 273] on div "[DATE]" at bounding box center [450, 280] width 32 height 14
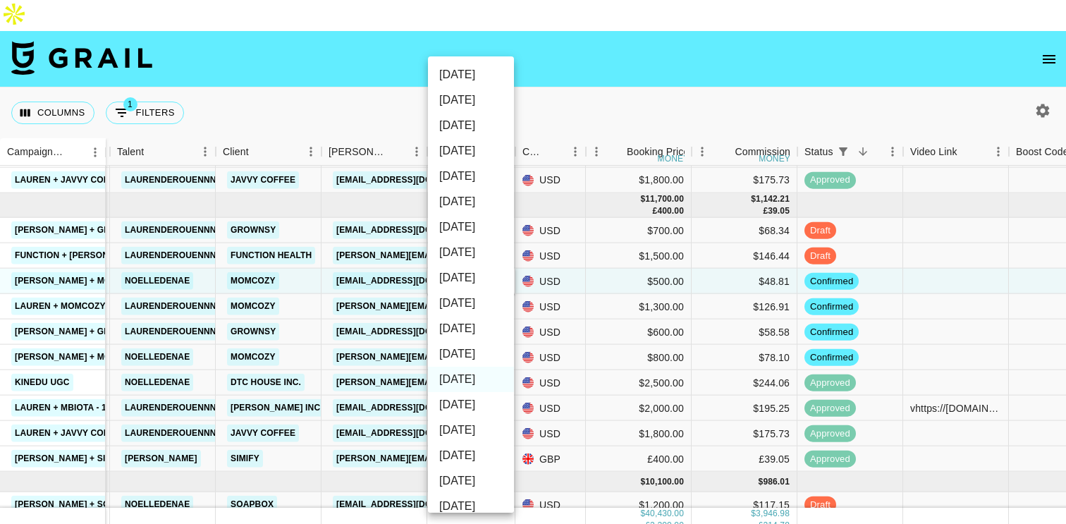
click at [471, 356] on li "[DATE]" at bounding box center [471, 353] width 86 height 25
type input "[DATE]"
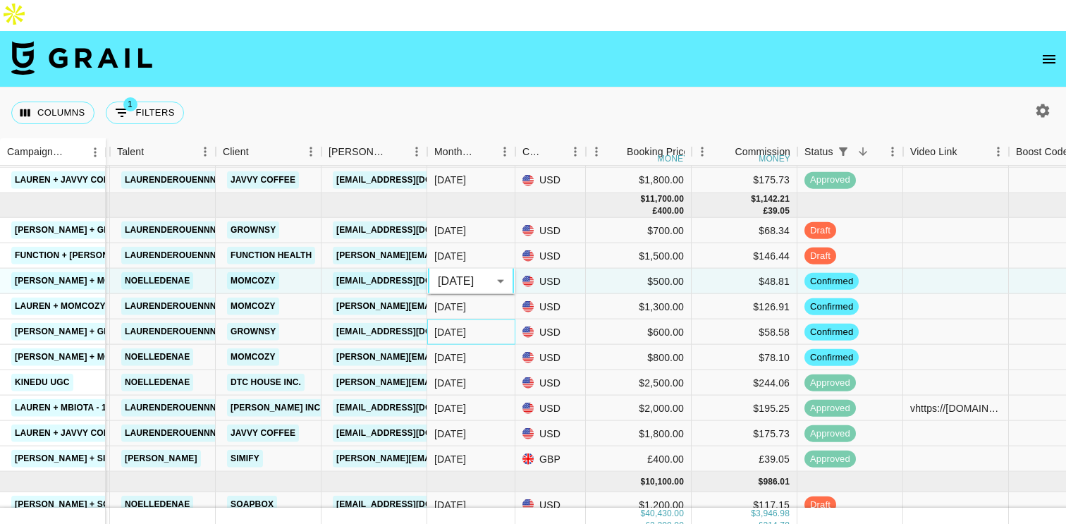
click at [477, 319] on div "[DATE]" at bounding box center [471, 331] width 88 height 25
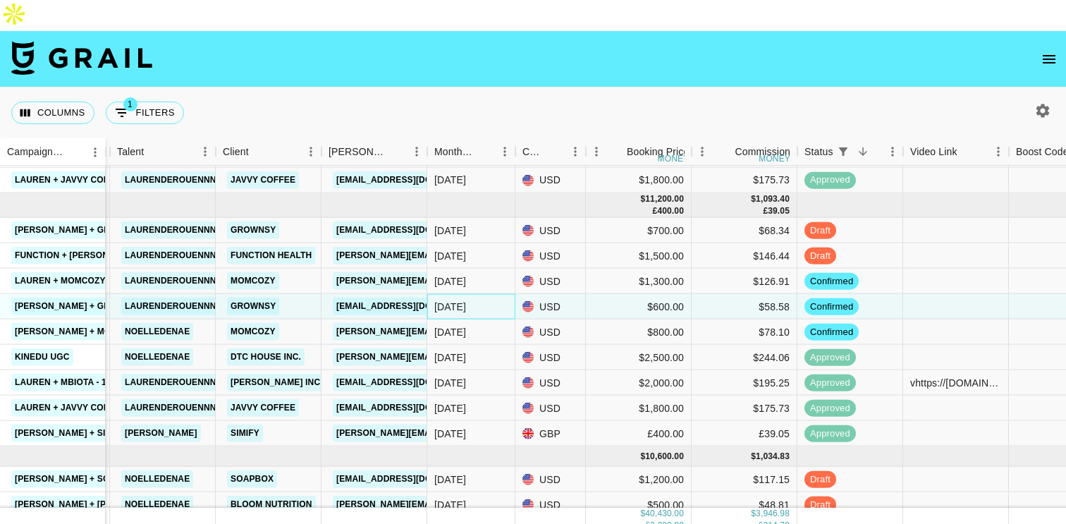
click at [469, 294] on div "[DATE]" at bounding box center [471, 306] width 88 height 25
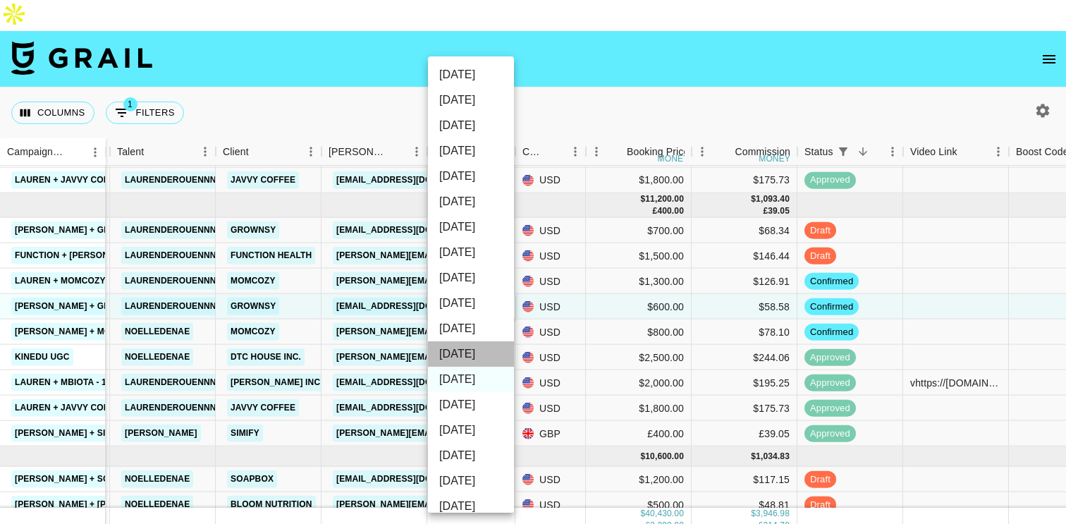
click at [470, 350] on li "[DATE]" at bounding box center [471, 353] width 86 height 25
type input "[DATE]"
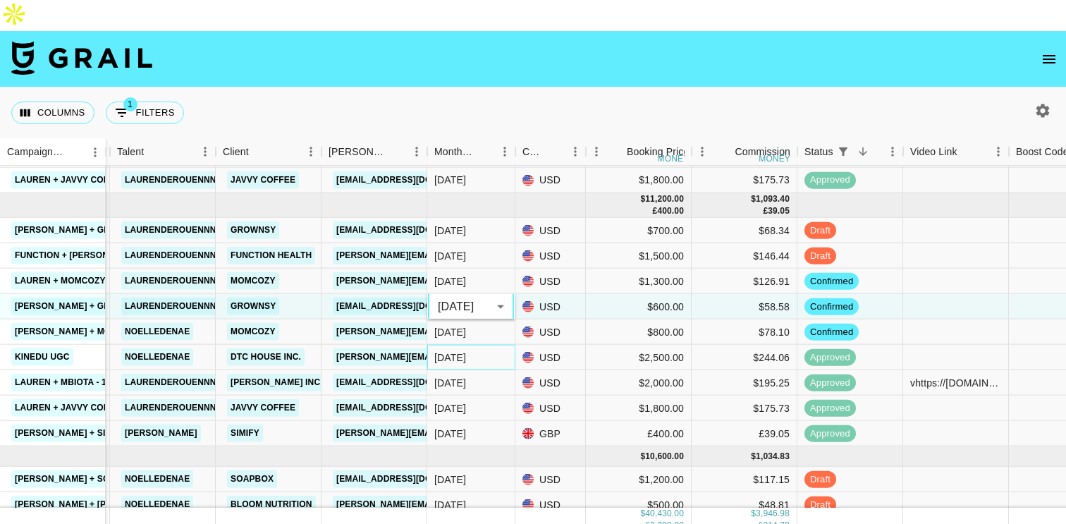
click at [483, 345] on div "[DATE]" at bounding box center [471, 357] width 88 height 25
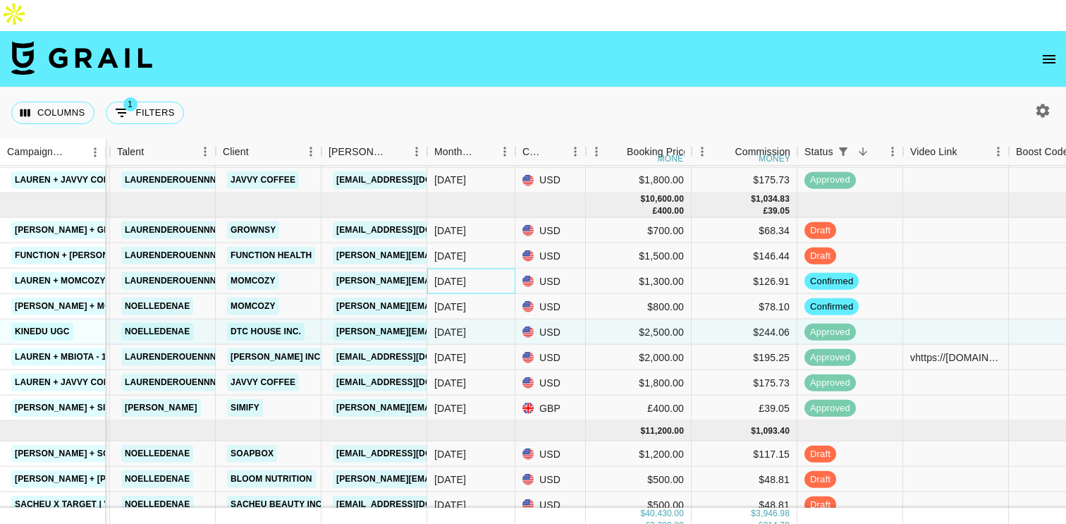
click at [476, 269] on div "[DATE]" at bounding box center [471, 281] width 88 height 25
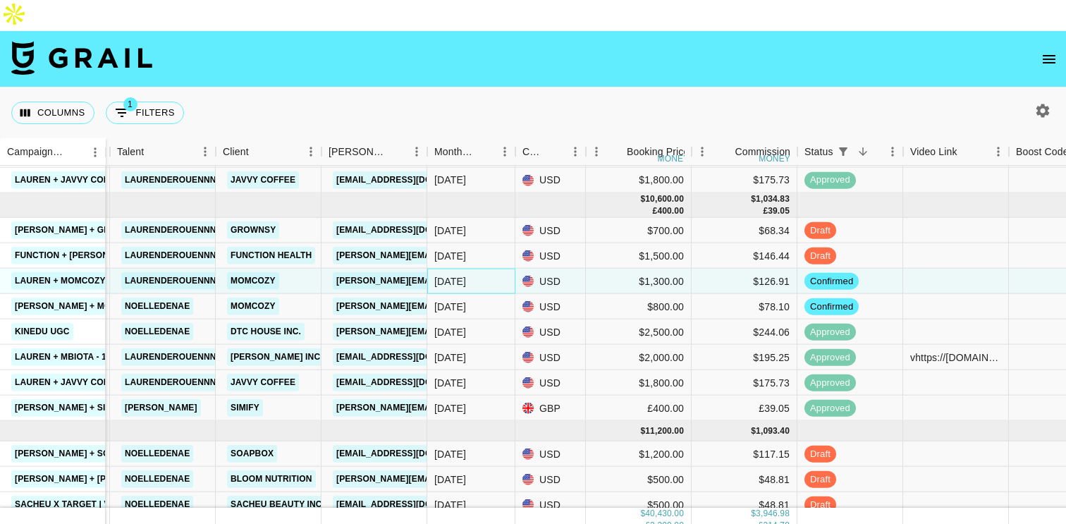
click at [476, 269] on div "[DATE]" at bounding box center [471, 281] width 88 height 25
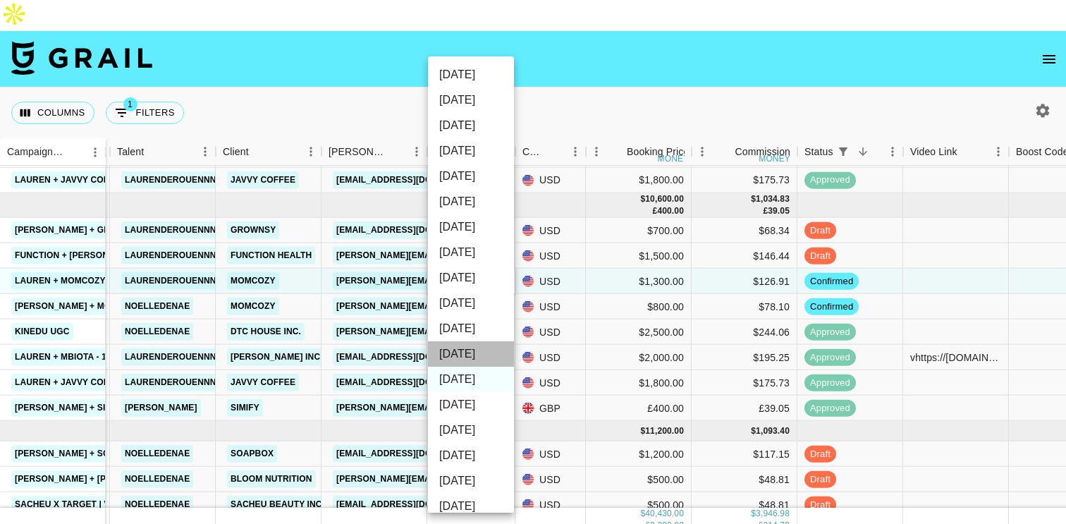
click at [469, 347] on li "[DATE]" at bounding box center [471, 353] width 86 height 25
type input "[DATE]"
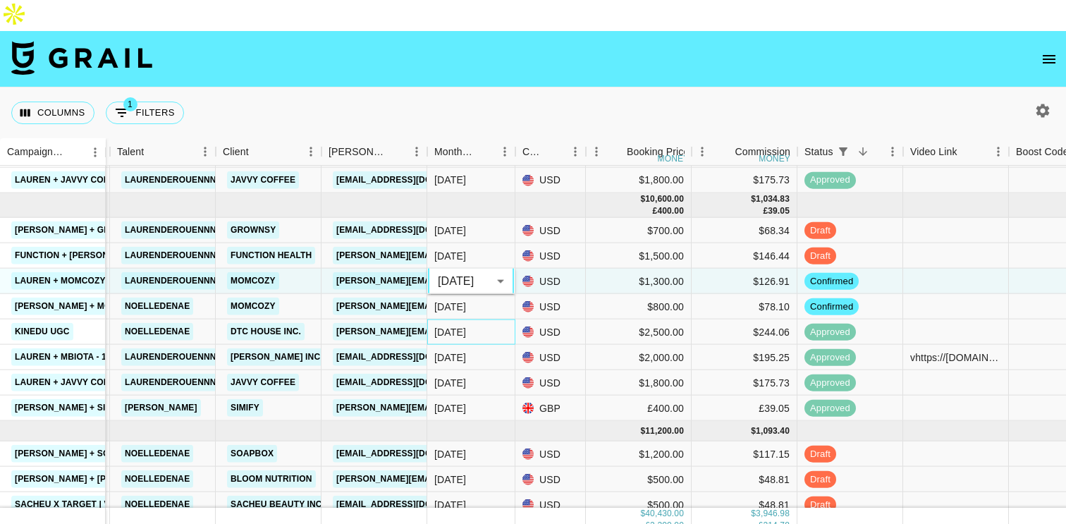
click at [483, 319] on div "[DATE]" at bounding box center [471, 331] width 88 height 25
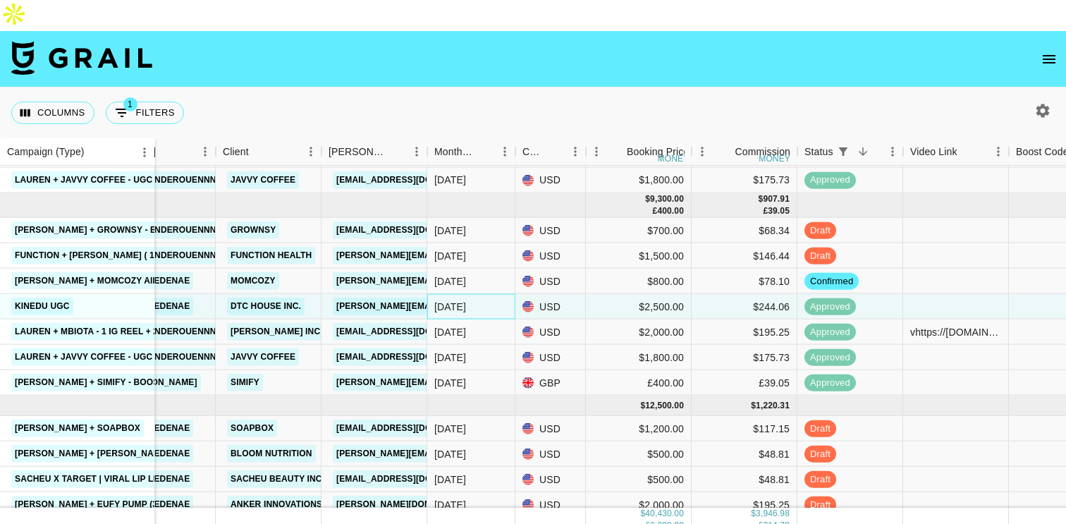
drag, startPoint x: 104, startPoint y: 116, endPoint x: 155, endPoint y: 115, distance: 50.8
click at [155, 138] on div "Campaign (Type)" at bounding box center [155, 151] width 17 height 27
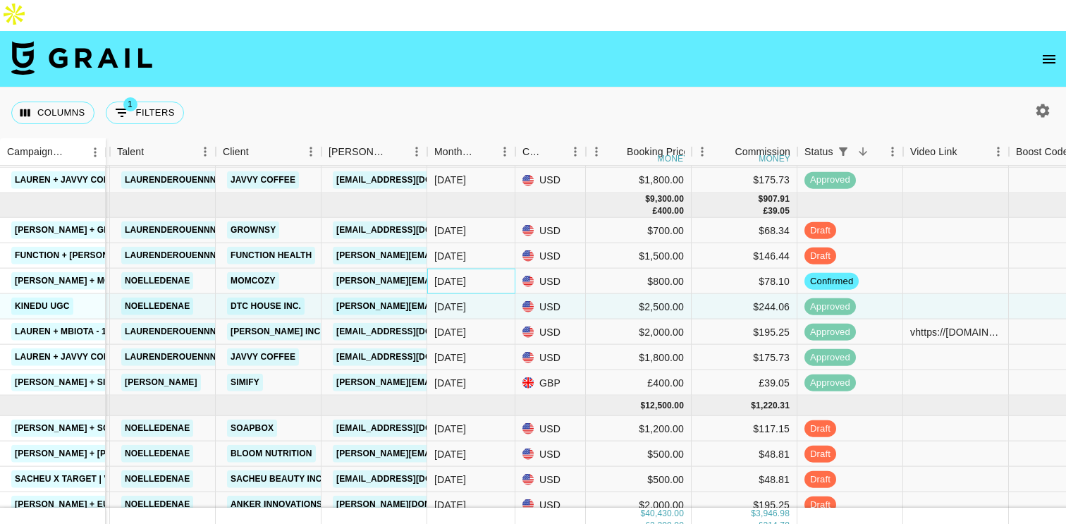
click at [465, 273] on div "[DATE]" at bounding box center [450, 280] width 32 height 14
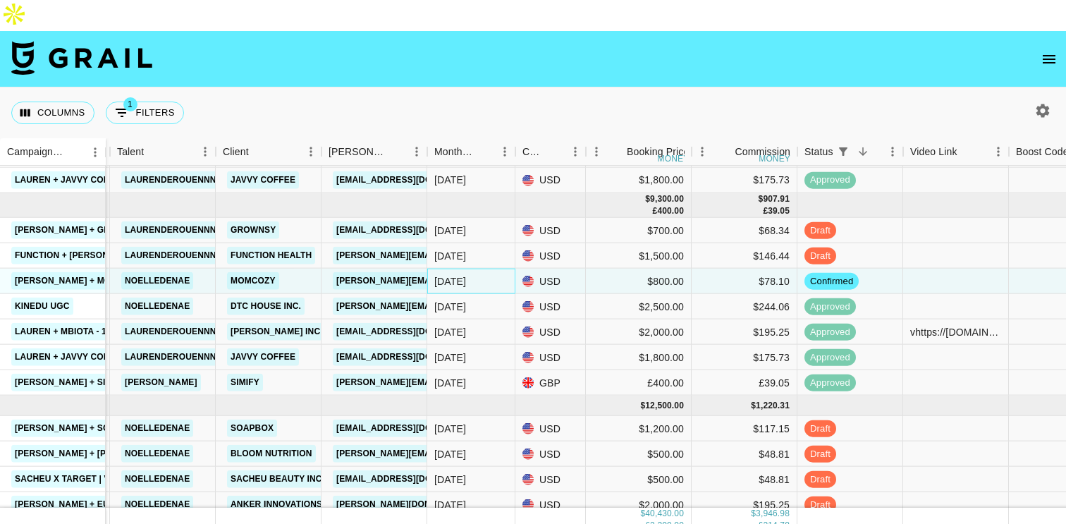
click at [465, 273] on div "[DATE]" at bounding box center [450, 280] width 32 height 14
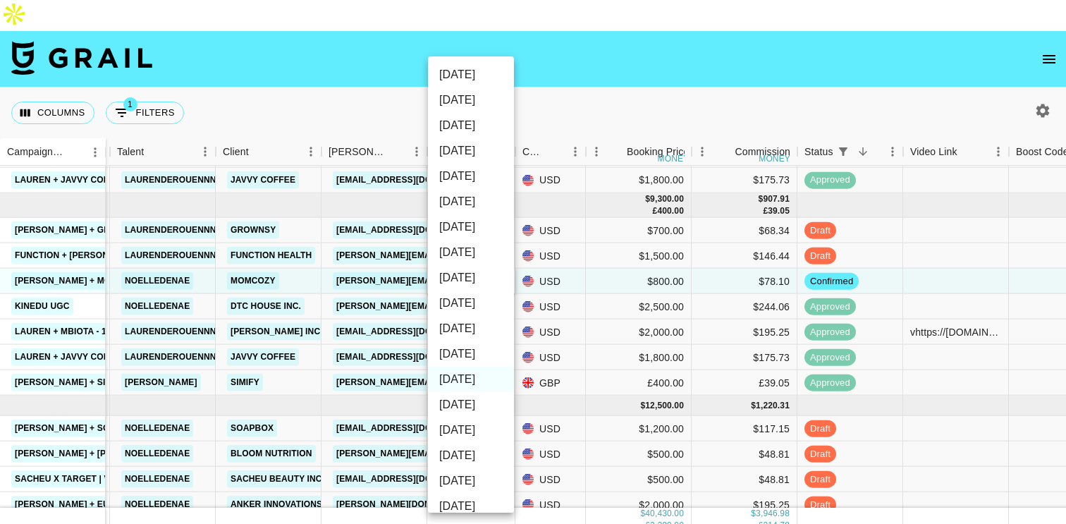
click at [469, 347] on li "[DATE]" at bounding box center [471, 353] width 86 height 25
type input "[DATE]"
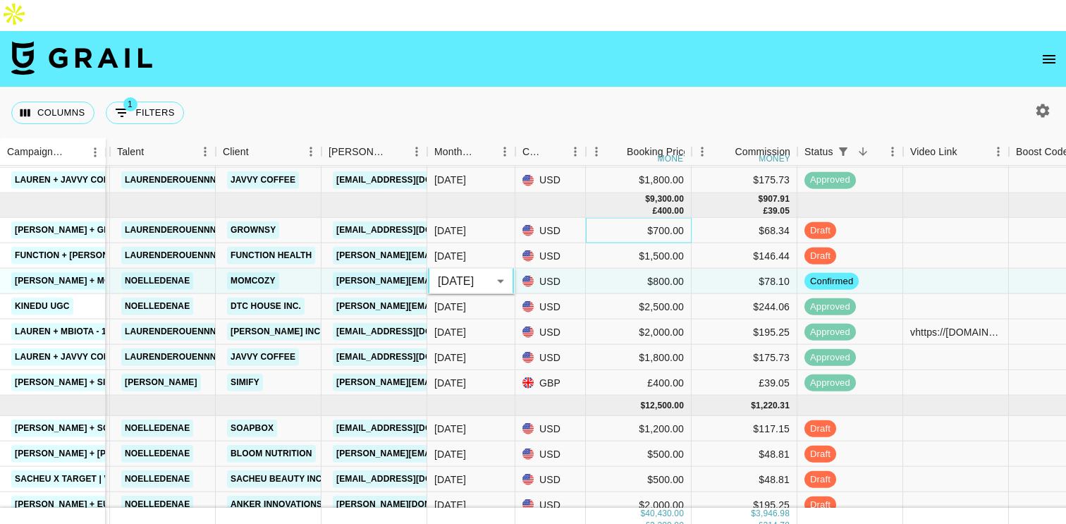
click at [588, 218] on div "$700.00" at bounding box center [639, 230] width 106 height 25
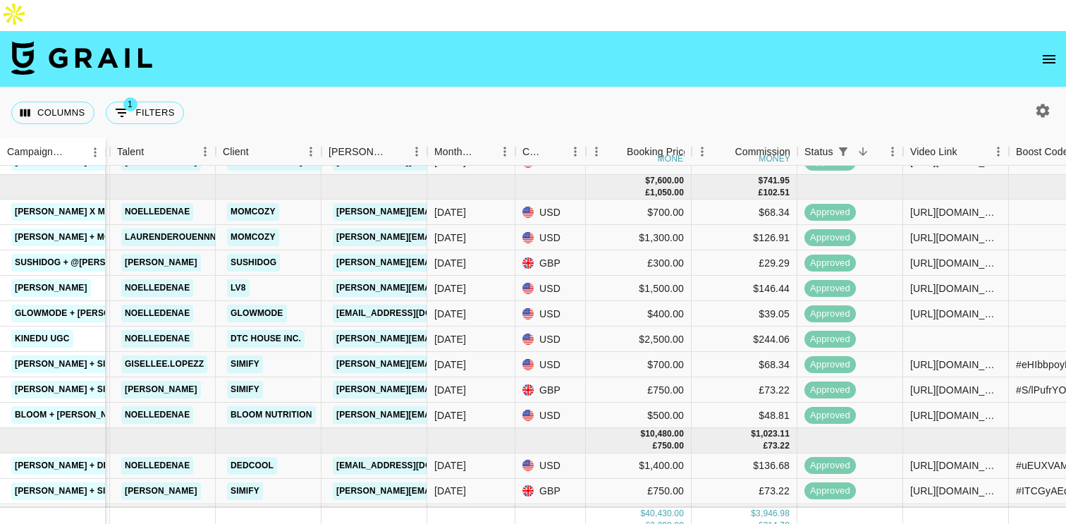
scroll to position [0, 172]
